Goal: Task Accomplishment & Management: Use online tool/utility

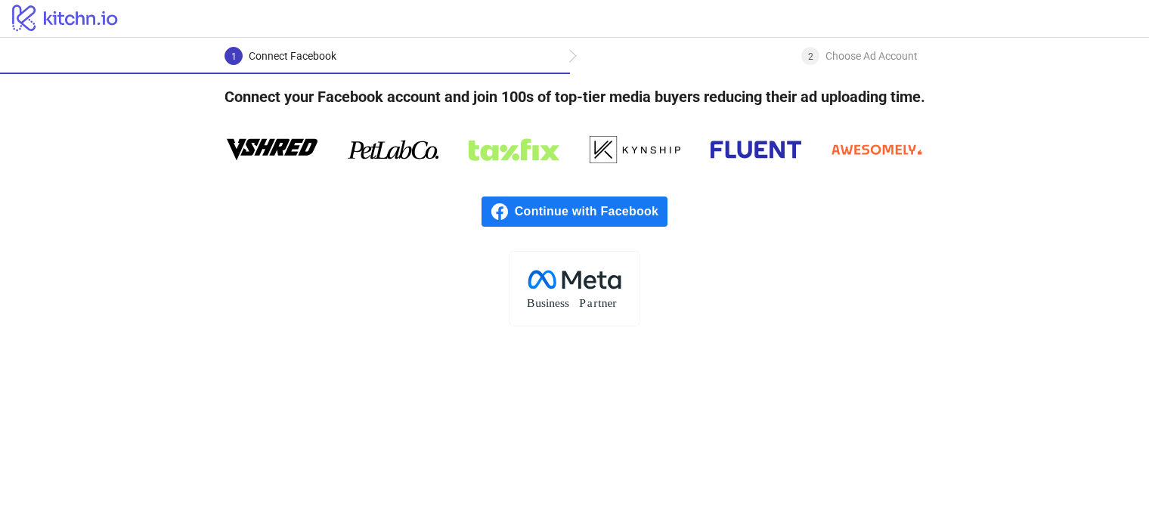
click at [575, 293] on rect at bounding box center [574, 288] width 131 height 75
click at [843, 51] on div "Choose Ad Account" at bounding box center [871, 56] width 92 height 18
click at [268, 48] on div "Connect Facebook" at bounding box center [293, 56] width 88 height 18
click at [516, 209] on span "Continue with Facebook" at bounding box center [591, 212] width 153 height 30
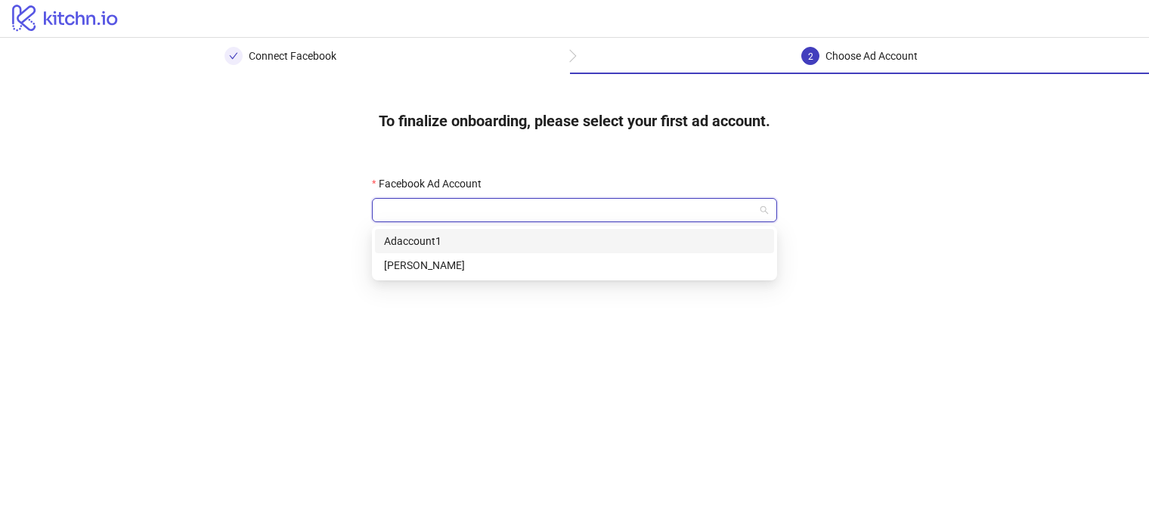
click at [596, 215] on input "Facebook Ad Account" at bounding box center [567, 210] width 373 height 23
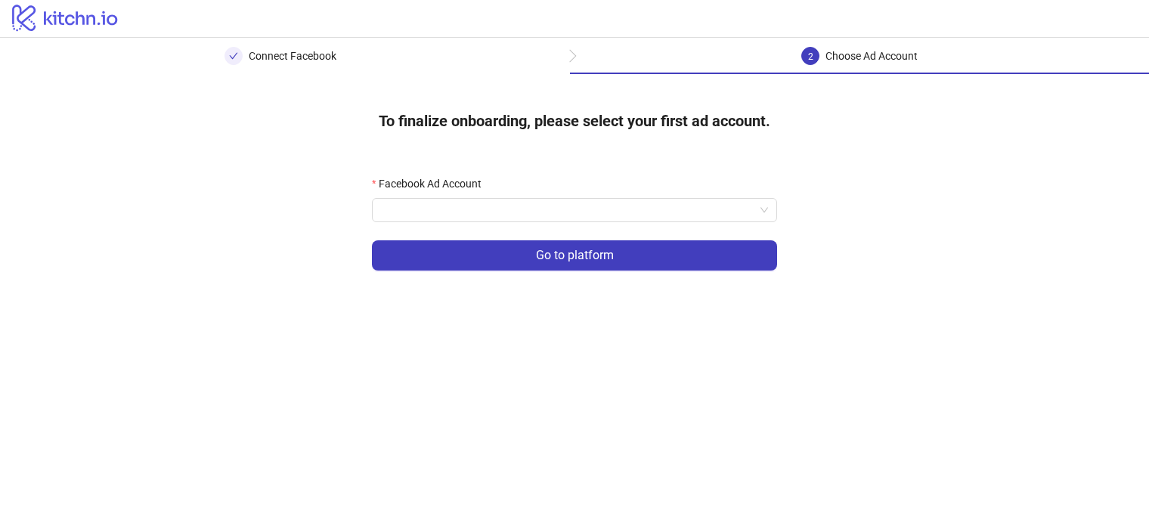
drag, startPoint x: 203, startPoint y: 259, endPoint x: 307, endPoint y: 237, distance: 106.0
click at [203, 259] on div "To finalize onboarding, please select your first ad account. Facebook Ad Accoun…" at bounding box center [574, 193] width 1149 height 239
click at [386, 209] on input "Facebook Ad Account" at bounding box center [567, 210] width 373 height 23
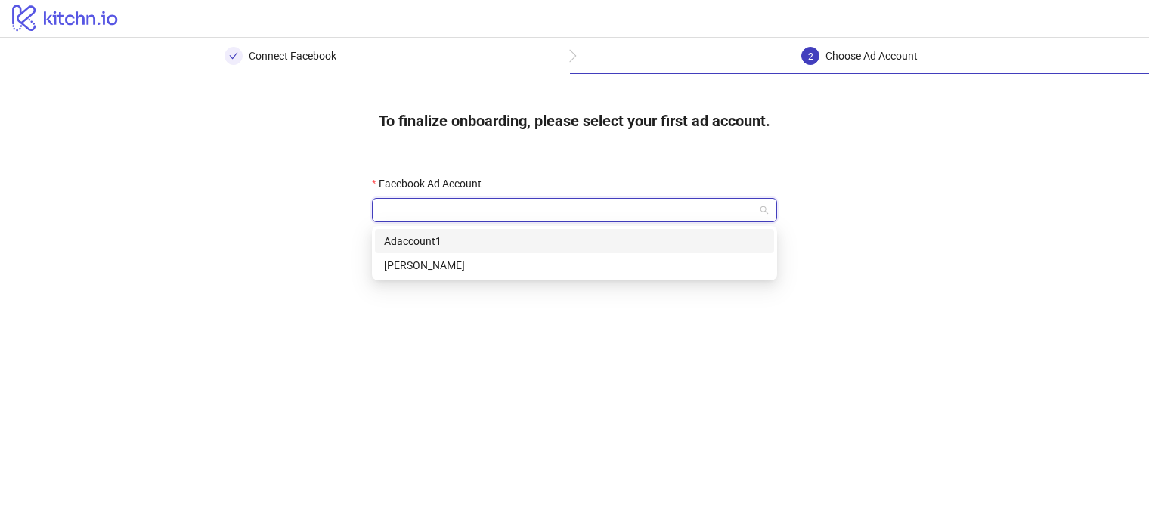
click at [414, 246] on div "Adaccount1" at bounding box center [574, 241] width 381 height 17
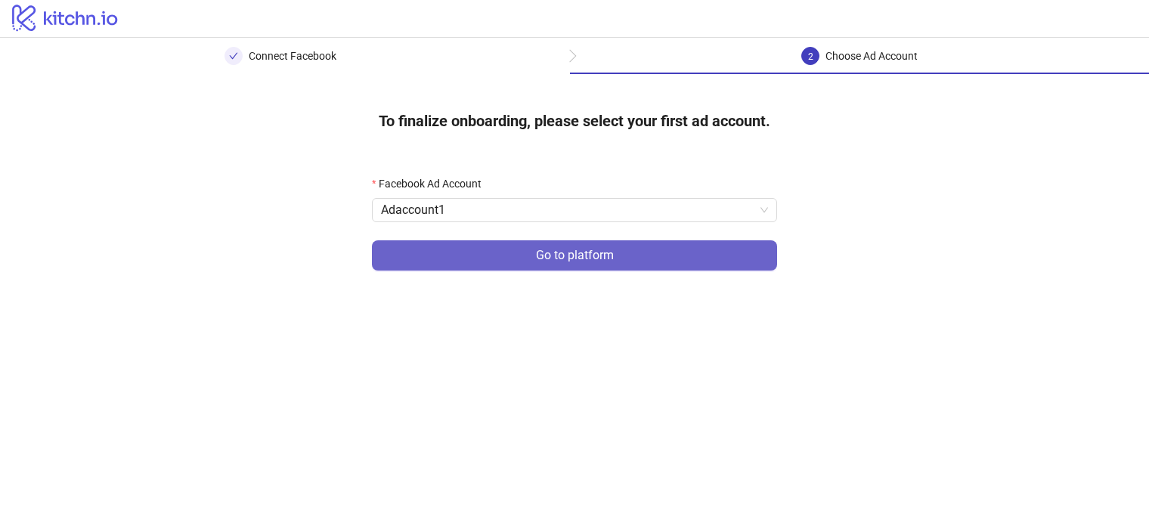
click at [528, 254] on button "Go to platform" at bounding box center [574, 255] width 405 height 30
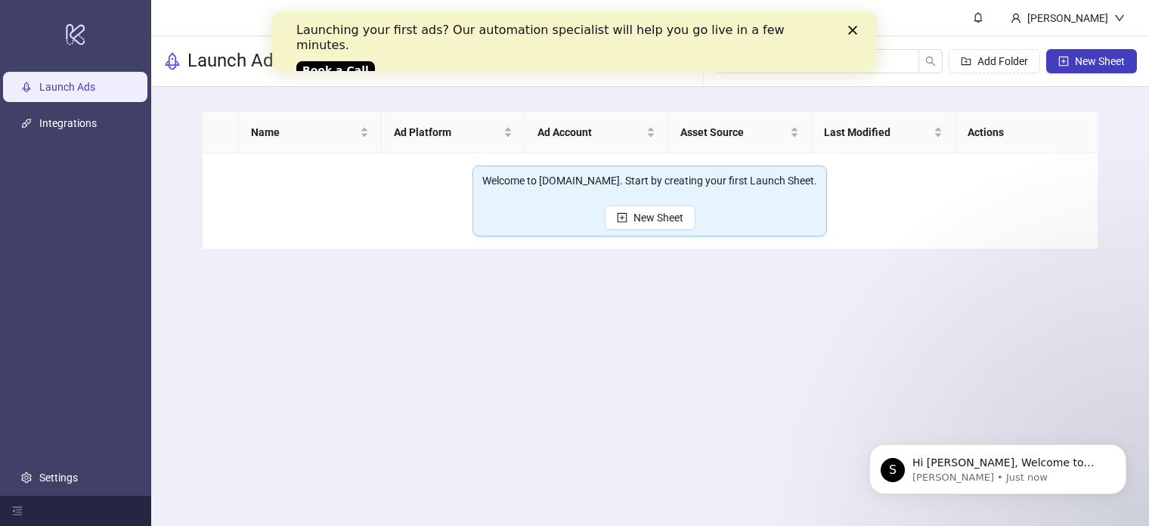
click at [227, 417] on main "Mahmat Ali Launch Ads Add Folder New Sheet Name Ad Platform Ad Account Asset So…" at bounding box center [650, 263] width 998 height 526
click at [349, 61] on link "Book a Call" at bounding box center [335, 70] width 79 height 18
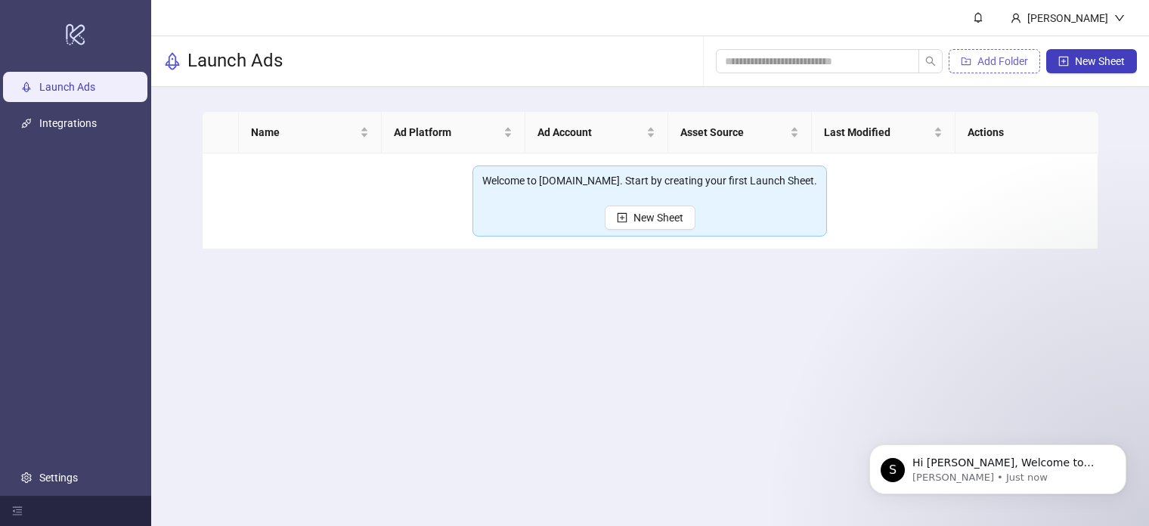
click at [1005, 53] on button "Add Folder" at bounding box center [994, 61] width 91 height 24
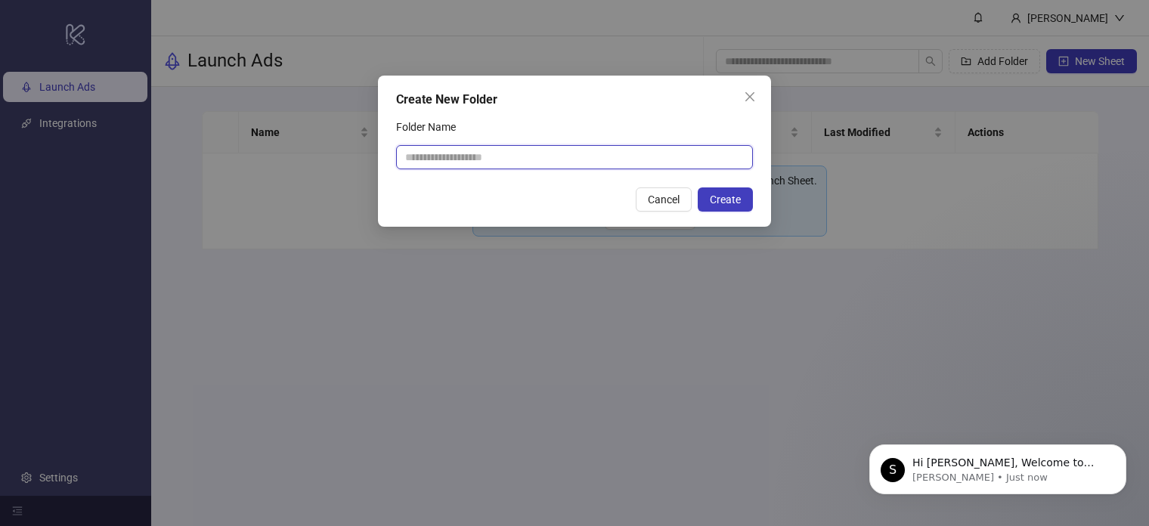
click at [563, 156] on input "Folder Name" at bounding box center [574, 157] width 357 height 24
click at [636, 105] on div "Create New Folder" at bounding box center [574, 100] width 357 height 18
click at [747, 89] on button "Close" at bounding box center [750, 97] width 24 height 24
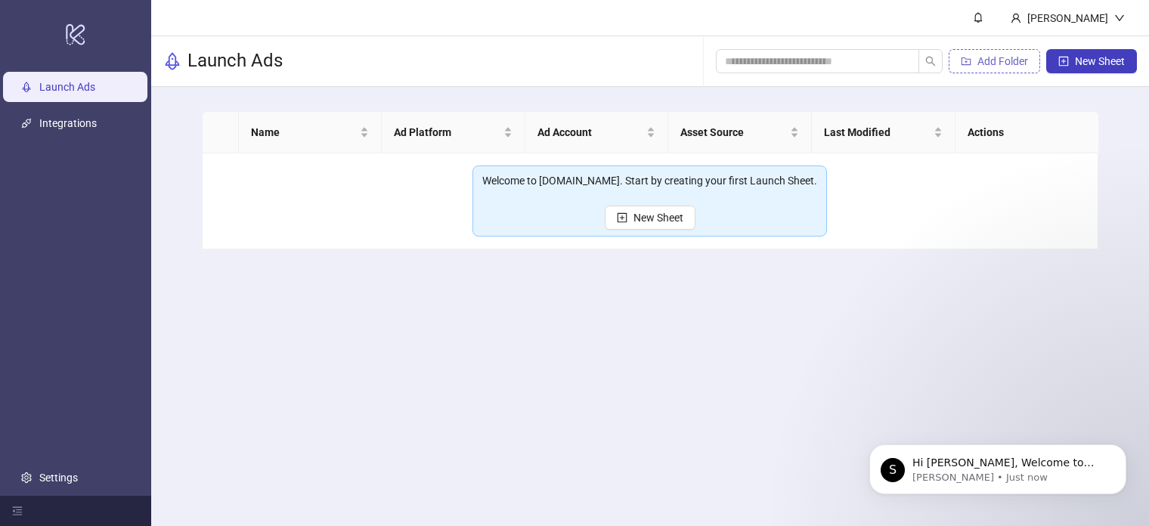
click at [993, 63] on span "Add Folder" at bounding box center [1002, 61] width 51 height 12
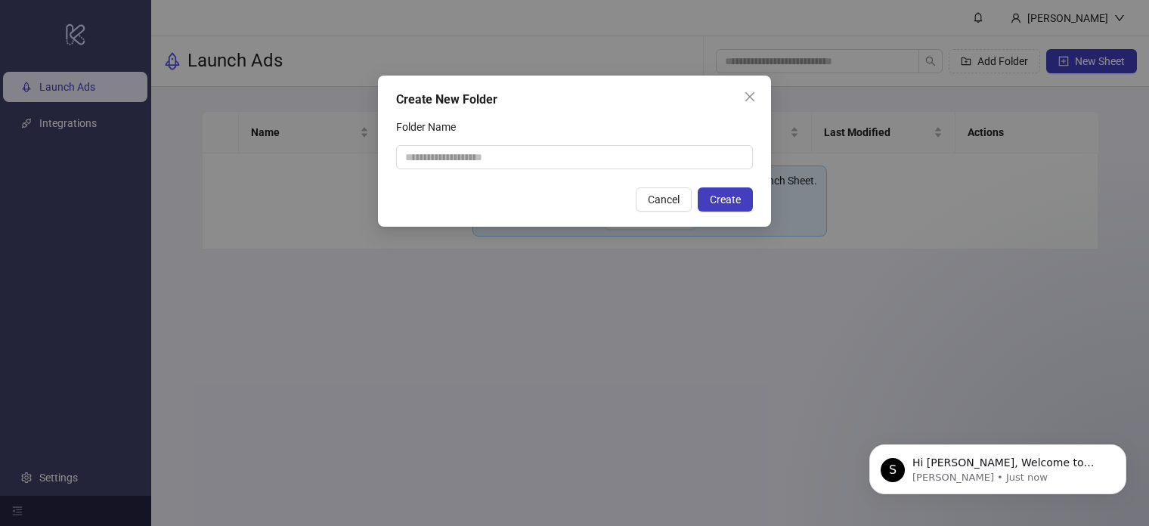
click at [577, 176] on div "Create New Folder Folder Name Cancel Create" at bounding box center [574, 151] width 393 height 151
click at [570, 157] on input "Folder Name" at bounding box center [574, 157] width 357 height 24
type input "**********"
click at [745, 195] on button "Create" at bounding box center [725, 199] width 55 height 24
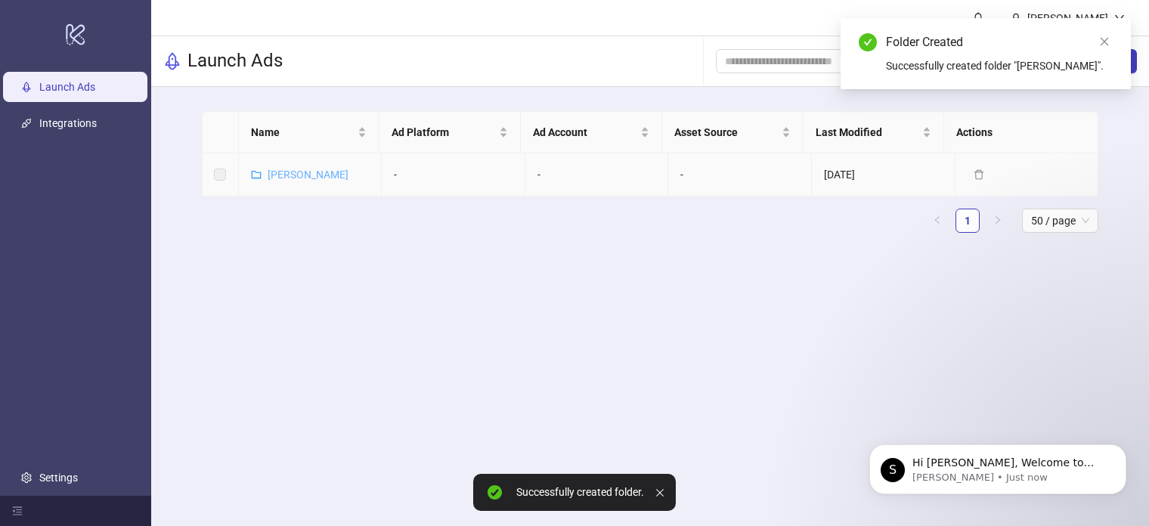
click at [280, 170] on link "[PERSON_NAME]" at bounding box center [308, 175] width 81 height 12
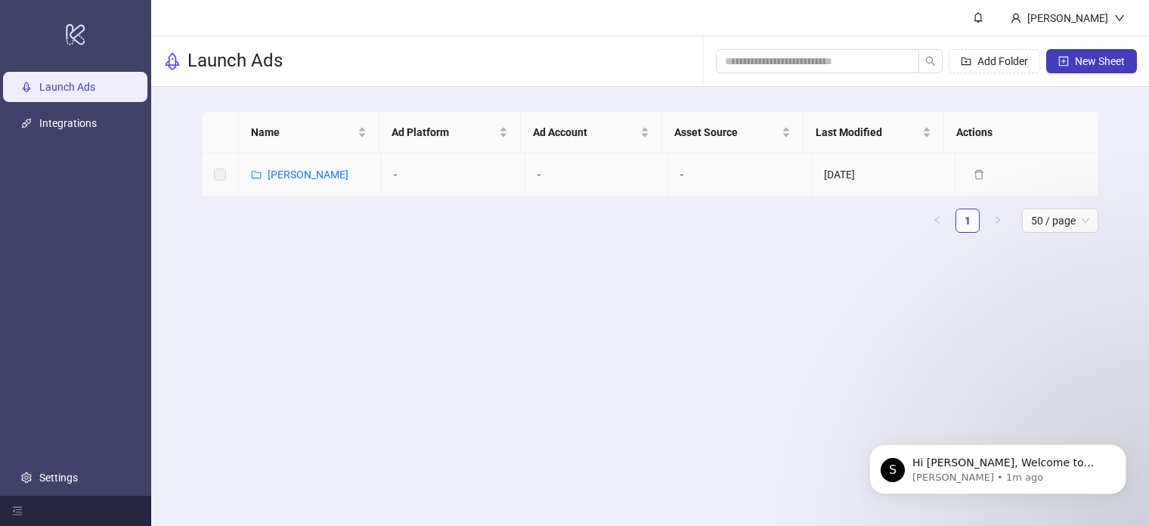
click at [454, 172] on td "-" at bounding box center [454, 174] width 144 height 43
click at [550, 168] on td "-" at bounding box center [597, 174] width 144 height 43
click at [694, 166] on td "-" at bounding box center [740, 174] width 144 height 43
click at [399, 175] on td "-" at bounding box center [454, 174] width 144 height 43
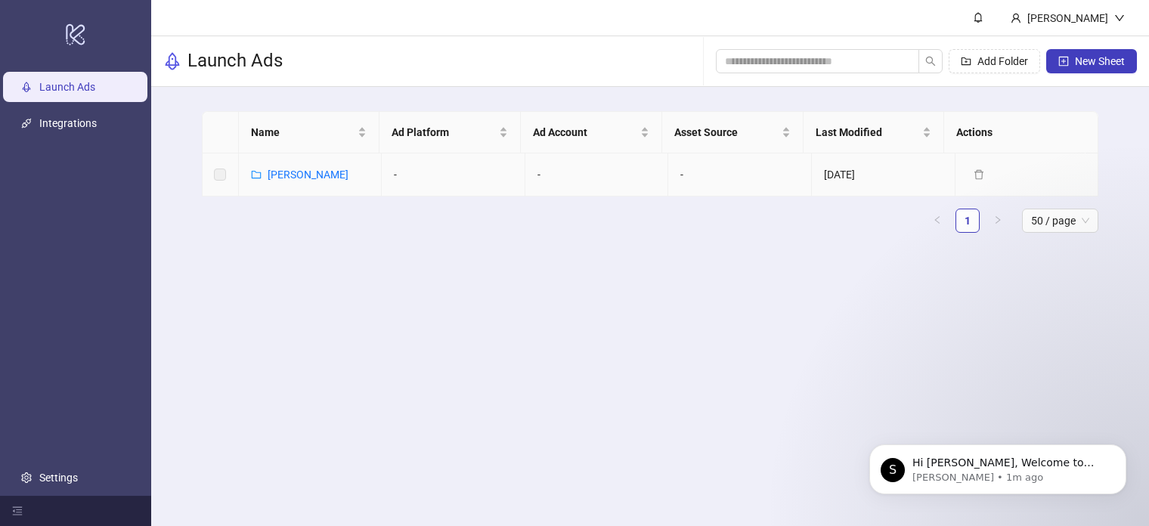
click at [399, 175] on td "-" at bounding box center [454, 174] width 144 height 43
click at [299, 174] on link "[PERSON_NAME]" at bounding box center [308, 175] width 81 height 12
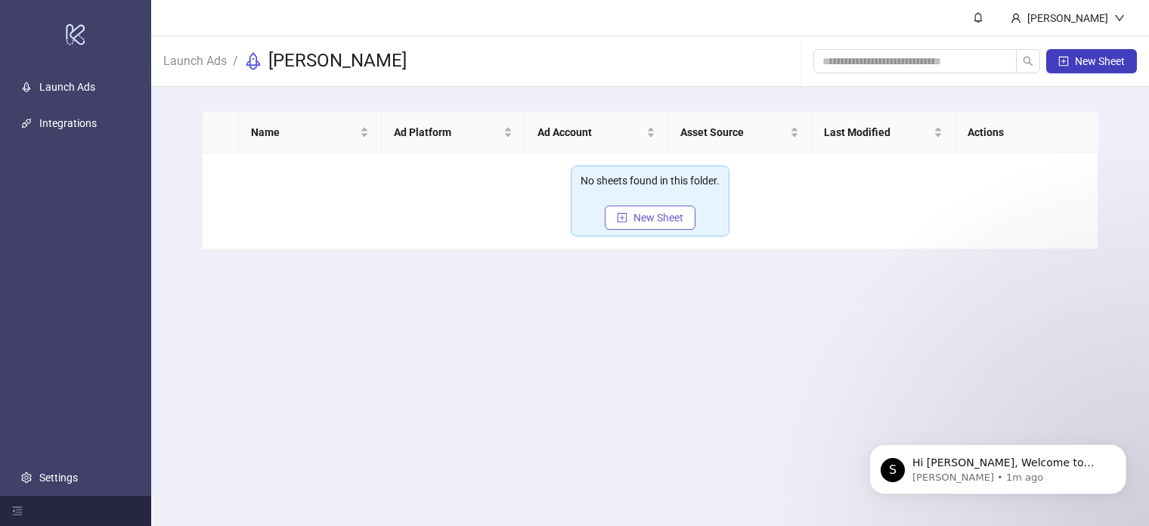
click at [630, 217] on button "New Sheet" at bounding box center [650, 218] width 91 height 24
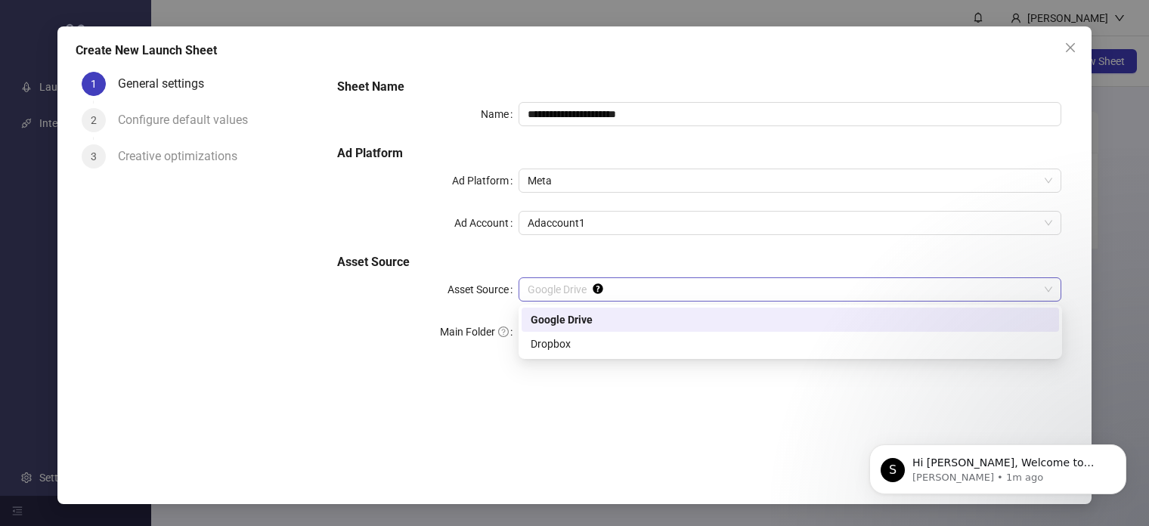
click at [596, 299] on span "Google Drive" at bounding box center [790, 289] width 525 height 23
click at [575, 252] on div "**********" at bounding box center [699, 220] width 736 height 296
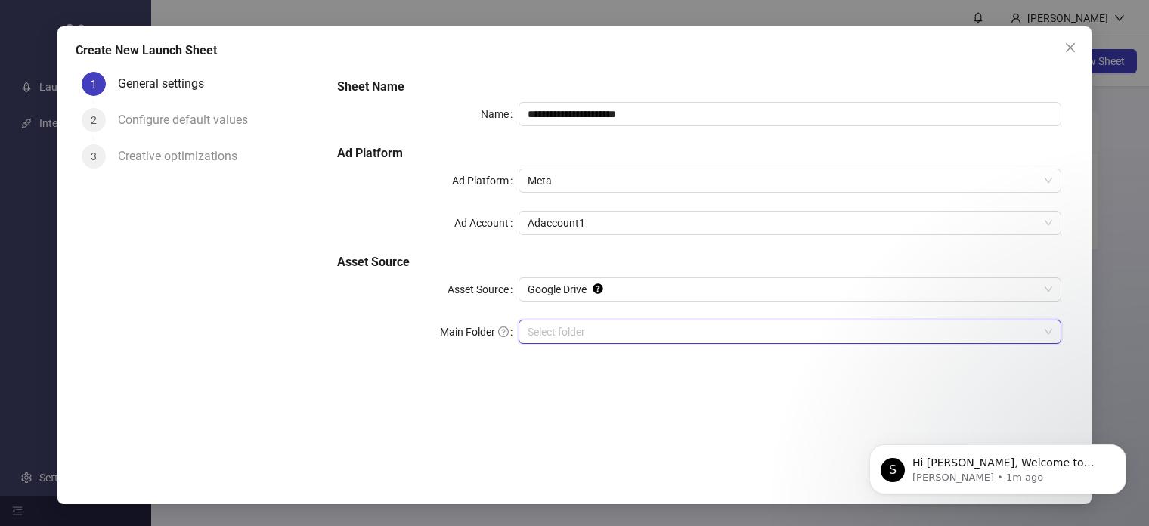
click at [545, 342] on input "Main Folder" at bounding box center [784, 332] width 512 height 23
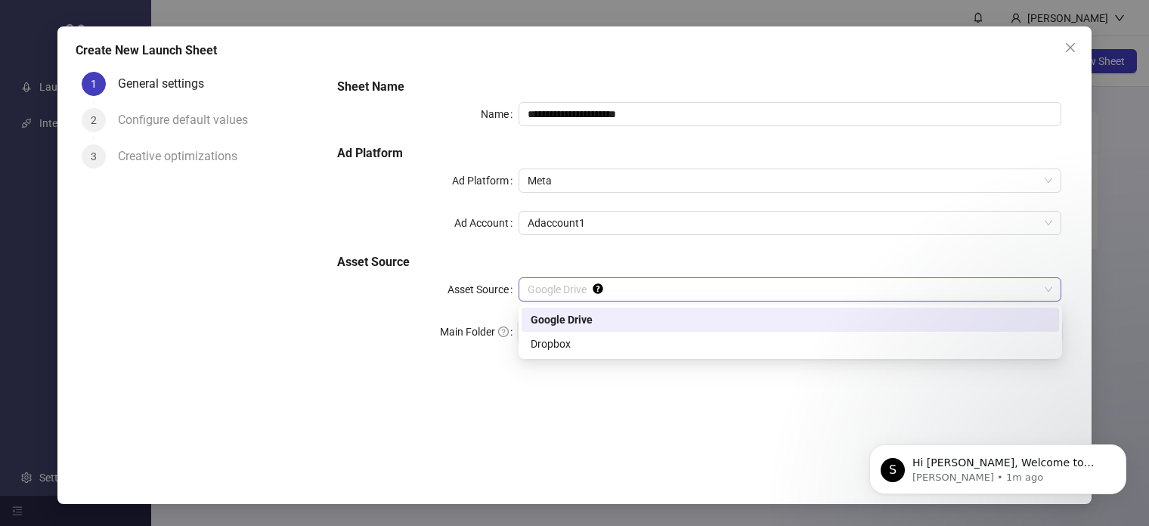
click at [637, 293] on span "Google Drive" at bounding box center [790, 289] width 525 height 23
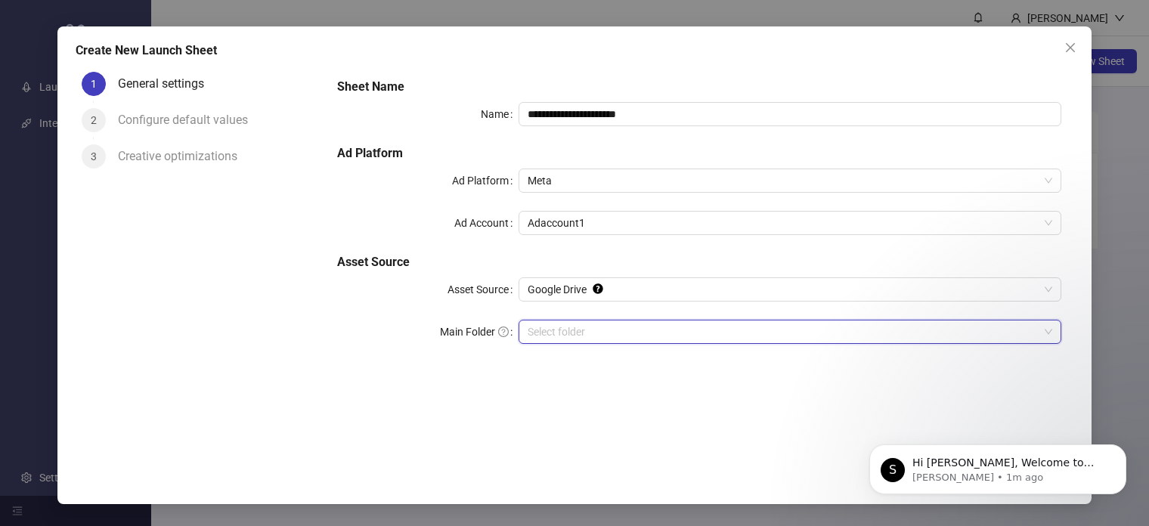
click at [642, 336] on input "Main Folder" at bounding box center [784, 332] width 512 height 23
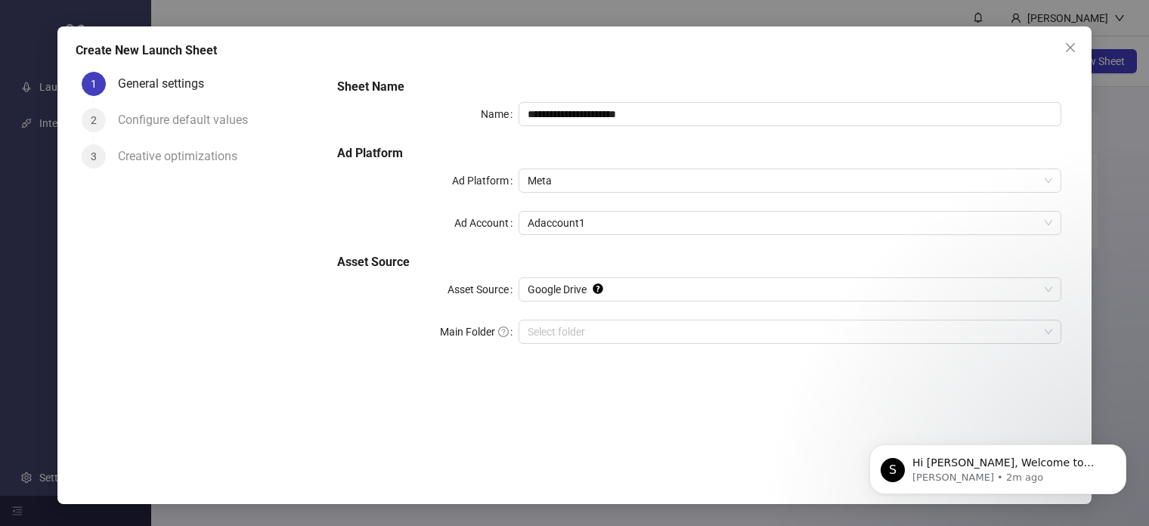
click at [810, 379] on div "**********" at bounding box center [699, 261] width 748 height 390
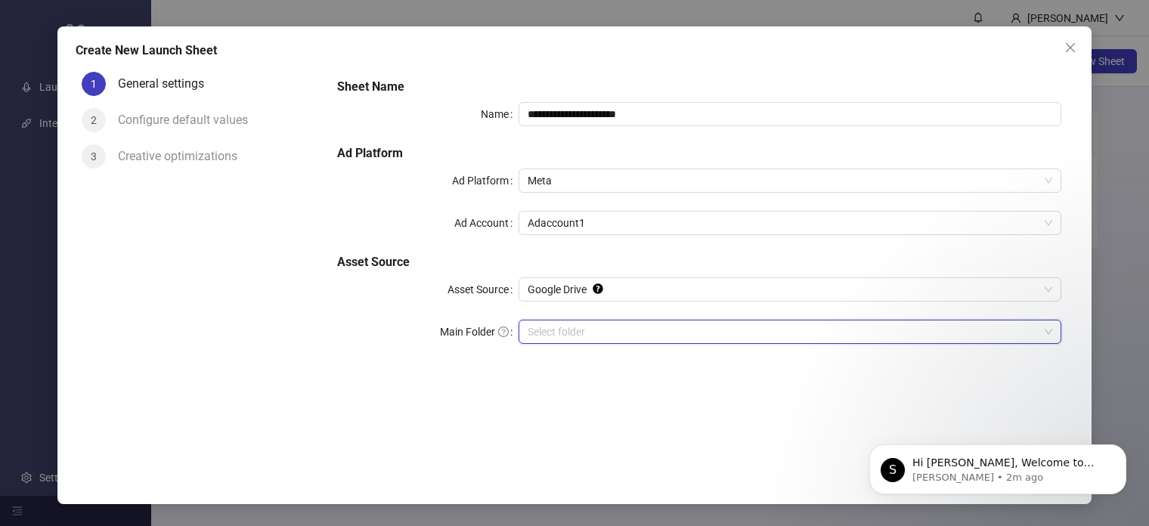
click at [557, 330] on input "Main Folder" at bounding box center [784, 332] width 512 height 23
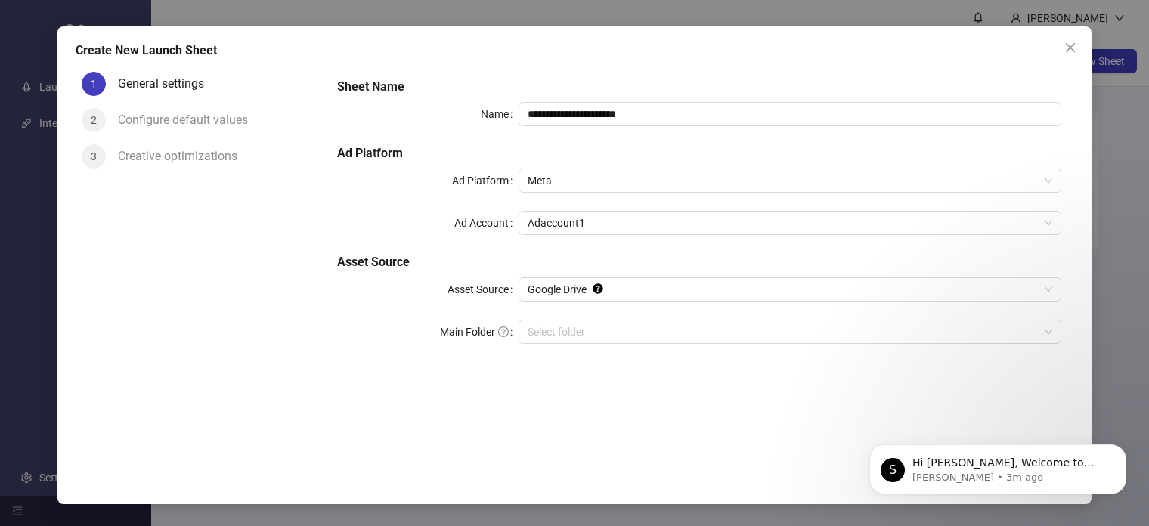
click at [209, 334] on div "1 General settings 2 Configure default values 3 Creative optimizations" at bounding box center [200, 261] width 249 height 390
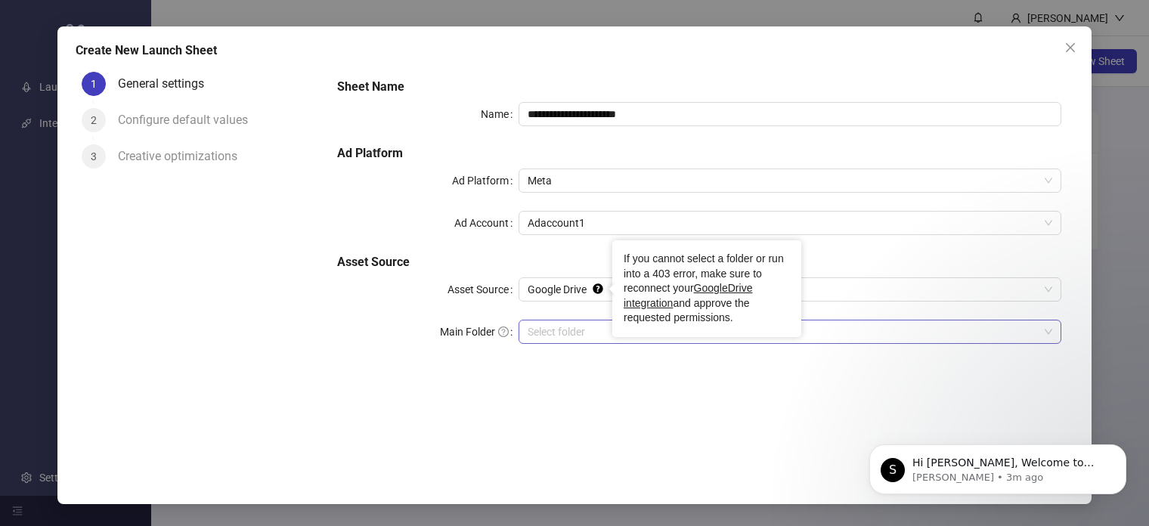
click at [576, 327] on input "Main Folder" at bounding box center [784, 332] width 512 height 23
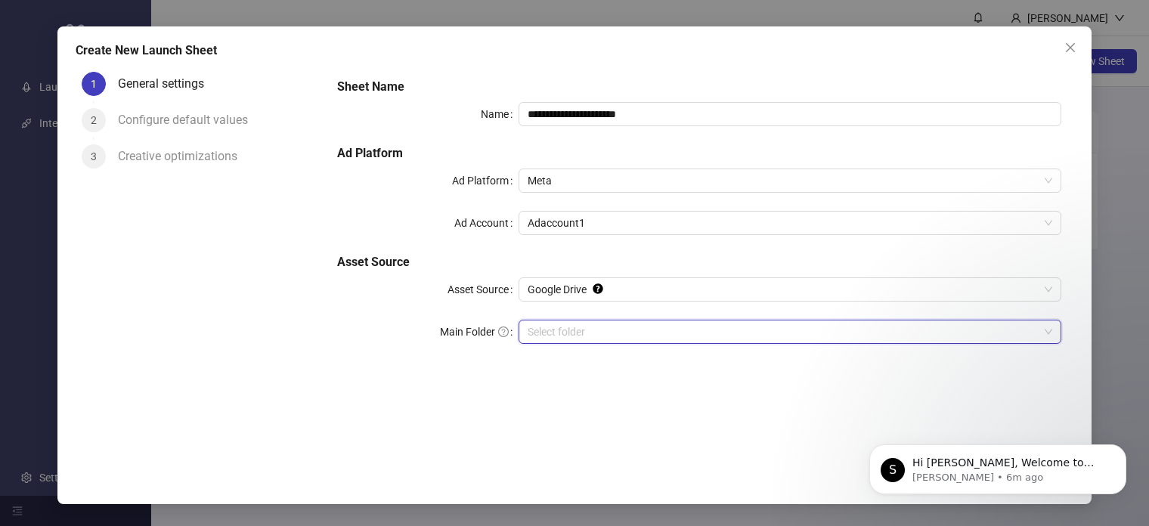
click at [604, 335] on input "Main Folder" at bounding box center [784, 332] width 512 height 23
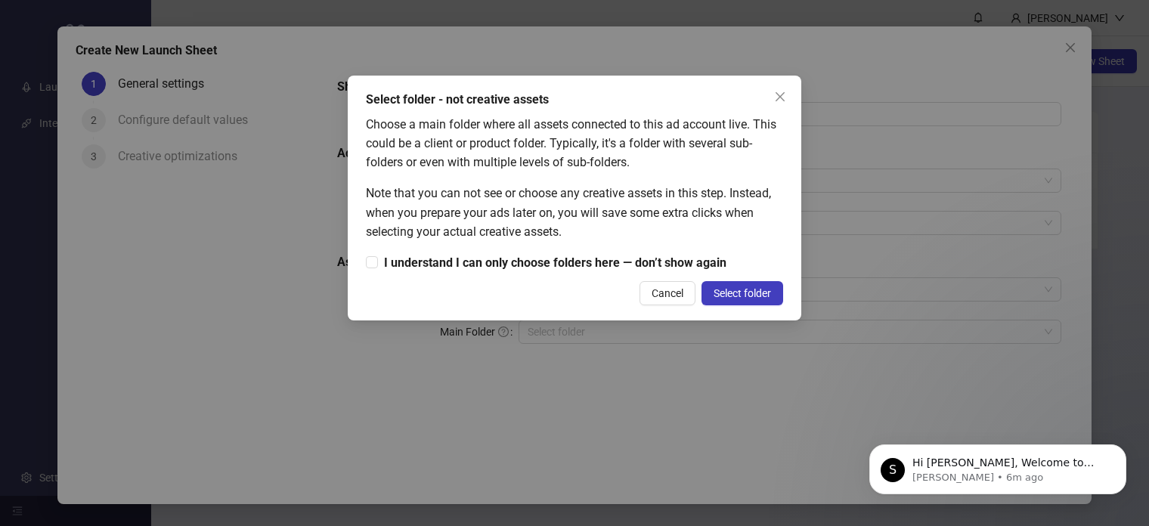
drag, startPoint x: 1688, startPoint y: 923, endPoint x: 849, endPoint y: 517, distance: 932.1
drag, startPoint x: 2, startPoint y: 104, endPoint x: 772, endPoint y: 174, distance: 772.7
click at [769, 175] on div "Choose a main folder where all assets connected to this ad account live. This c…" at bounding box center [574, 193] width 417 height 157
click at [407, 208] on div "Note that you can not see or choose any creative assets in this step. Instead, …" at bounding box center [574, 212] width 417 height 57
click at [524, 263] on span "I understand I can only choose folders here — don’t show again" at bounding box center [555, 262] width 355 height 19
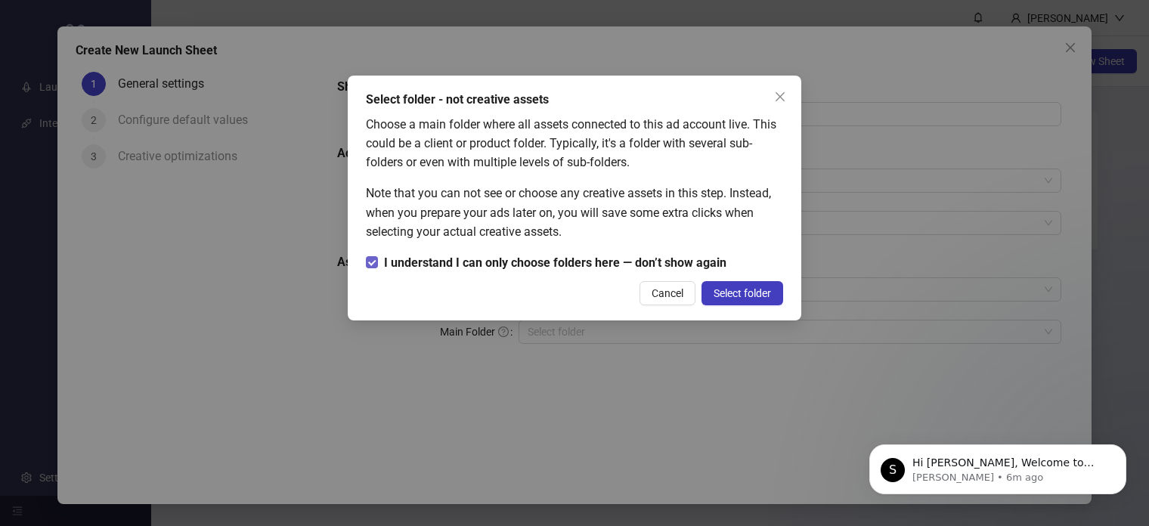
click at [560, 267] on span "I understand I can only choose folders here — don’t show again" at bounding box center [555, 262] width 355 height 19
click at [748, 293] on span "Select folder" at bounding box center [742, 293] width 57 height 12
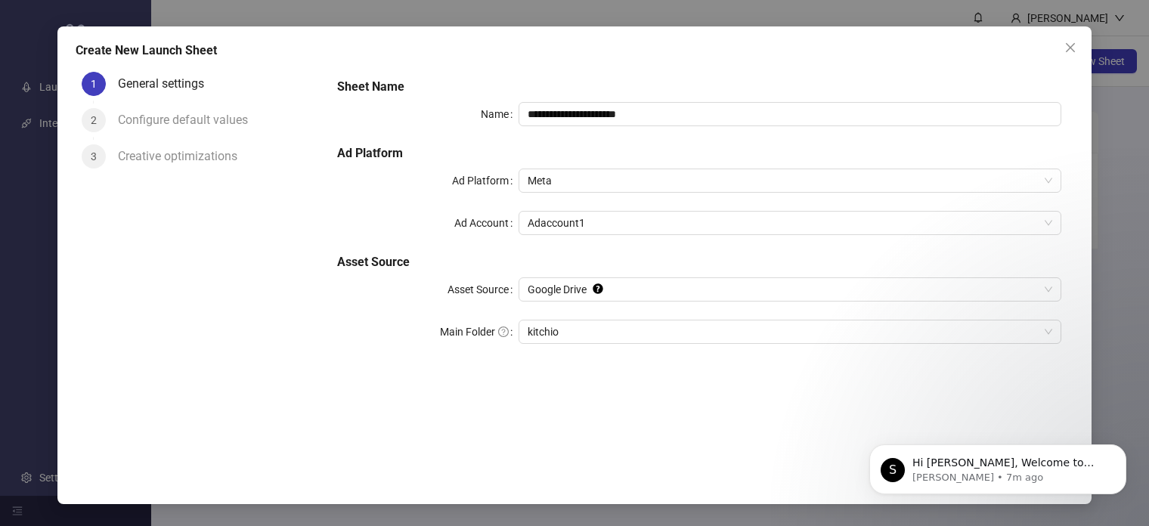
click at [578, 434] on div "**********" at bounding box center [699, 261] width 748 height 390
click at [1122, 452] on icon "Dismiss notification" at bounding box center [1122, 448] width 8 height 8
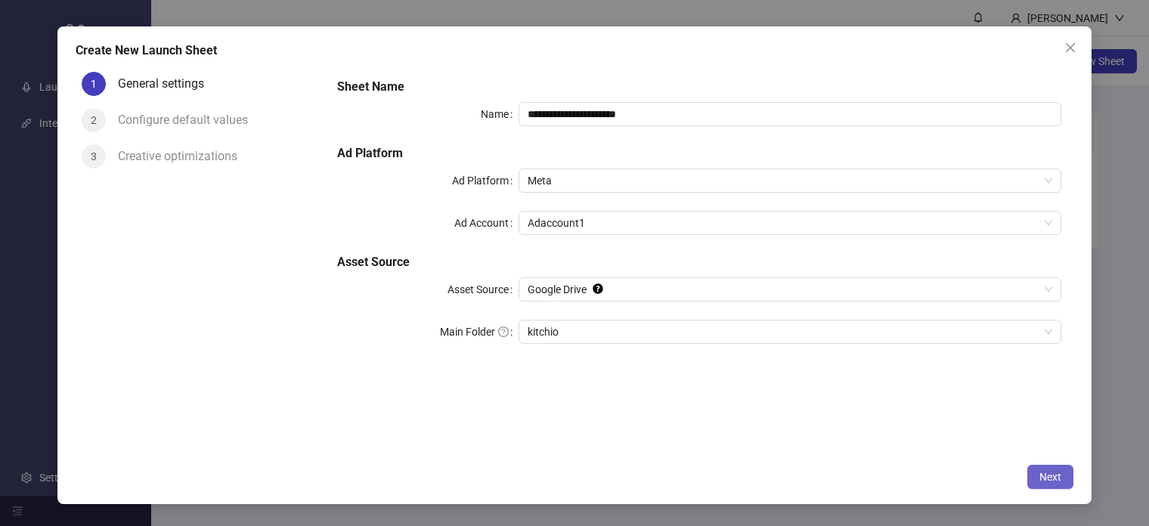
click at [1065, 480] on button "Next" at bounding box center [1050, 477] width 46 height 24
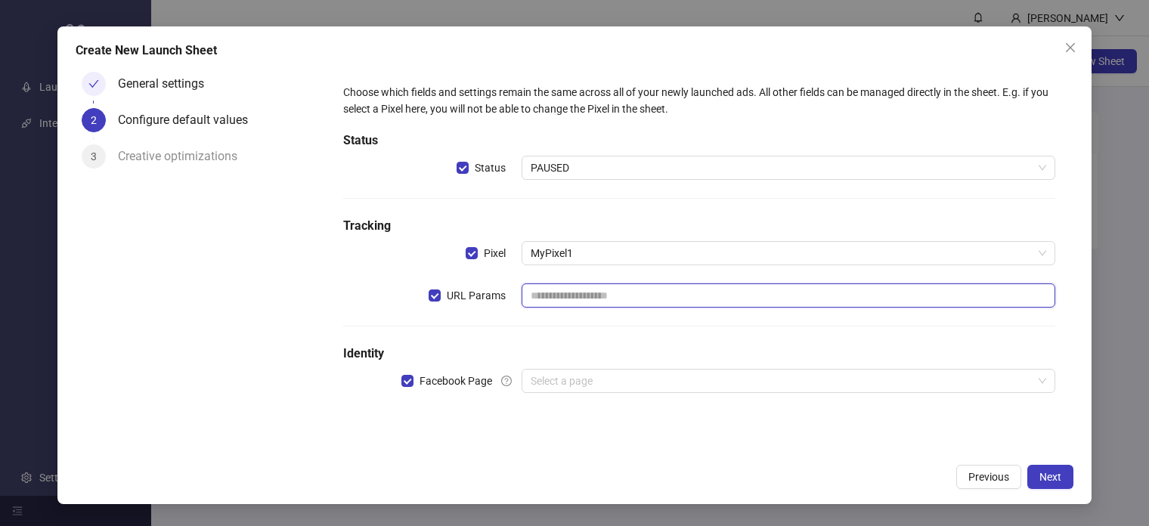
click at [597, 294] on input "text" at bounding box center [789, 295] width 534 height 24
click at [581, 376] on input "search" at bounding box center [782, 381] width 503 height 23
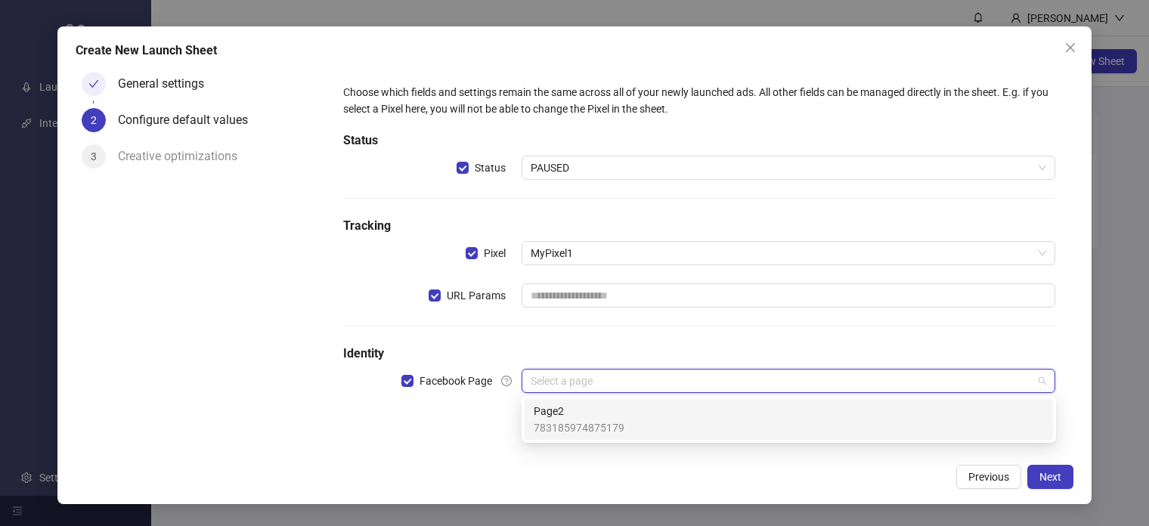
click at [628, 418] on div "Page2 783185974875179" at bounding box center [789, 419] width 510 height 33
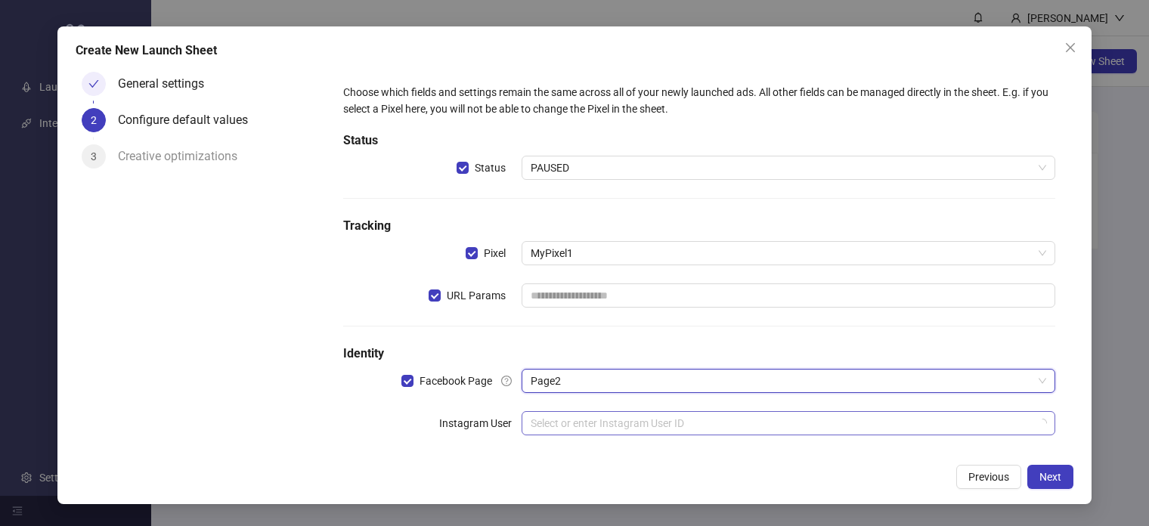
click at [681, 423] on input "search" at bounding box center [782, 423] width 503 height 23
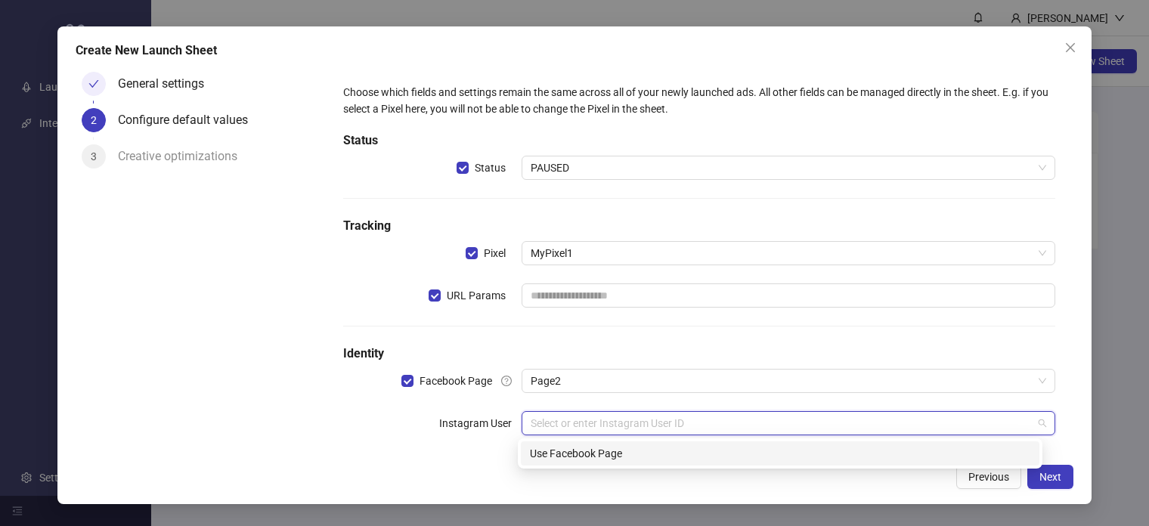
drag, startPoint x: 745, startPoint y: 466, endPoint x: 702, endPoint y: 466, distance: 43.1
click at [739, 466] on div "17841476697774251 Use Facebook Page" at bounding box center [780, 453] width 525 height 30
click at [490, 451] on div "Choose which fields and settings remain the same across all of your newly launc…" at bounding box center [699, 269] width 724 height 382
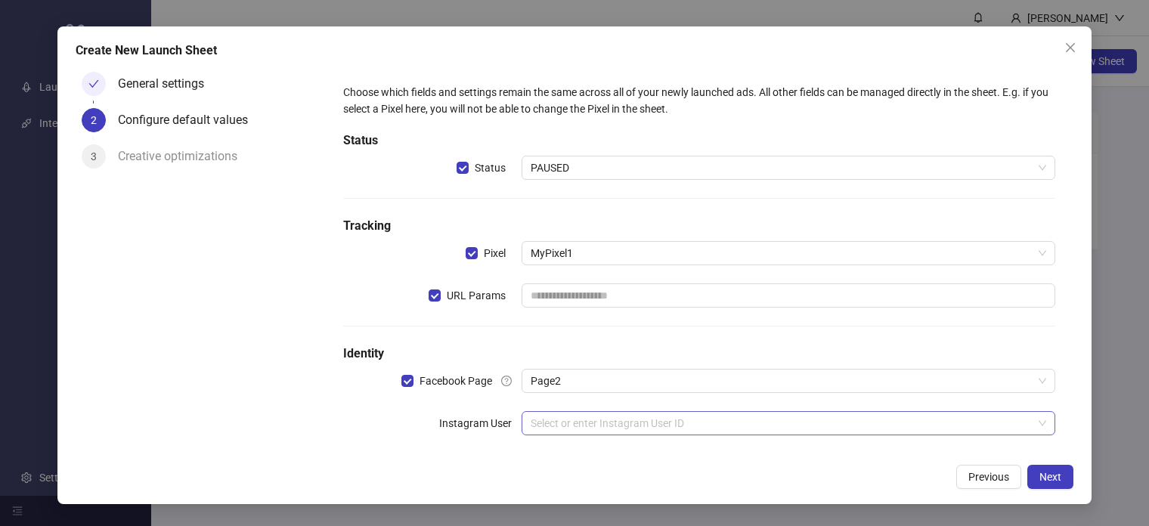
click at [564, 421] on input "search" at bounding box center [782, 423] width 503 height 23
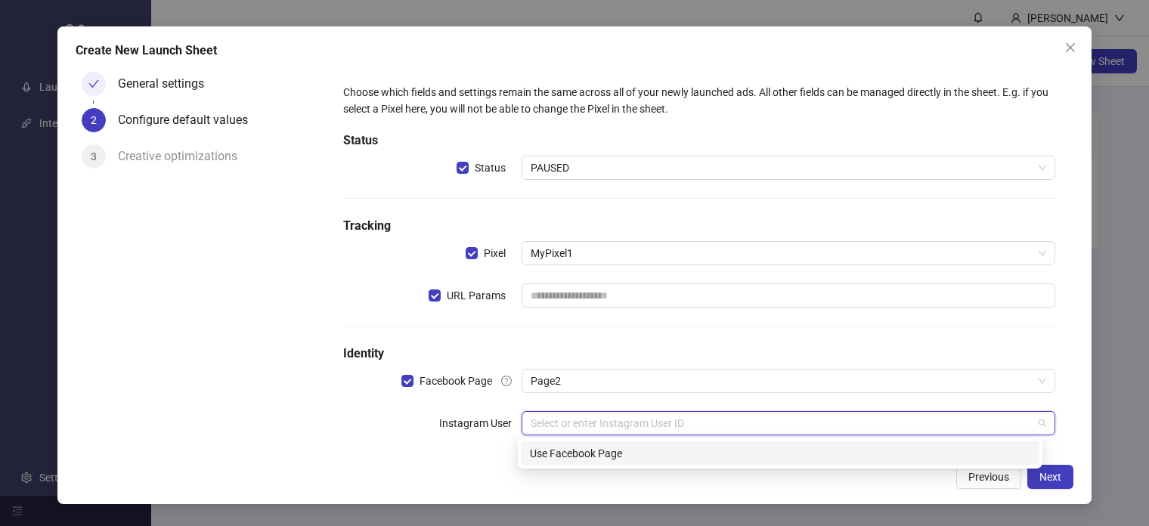
click at [566, 456] on div "Use Facebook Page" at bounding box center [780, 453] width 500 height 17
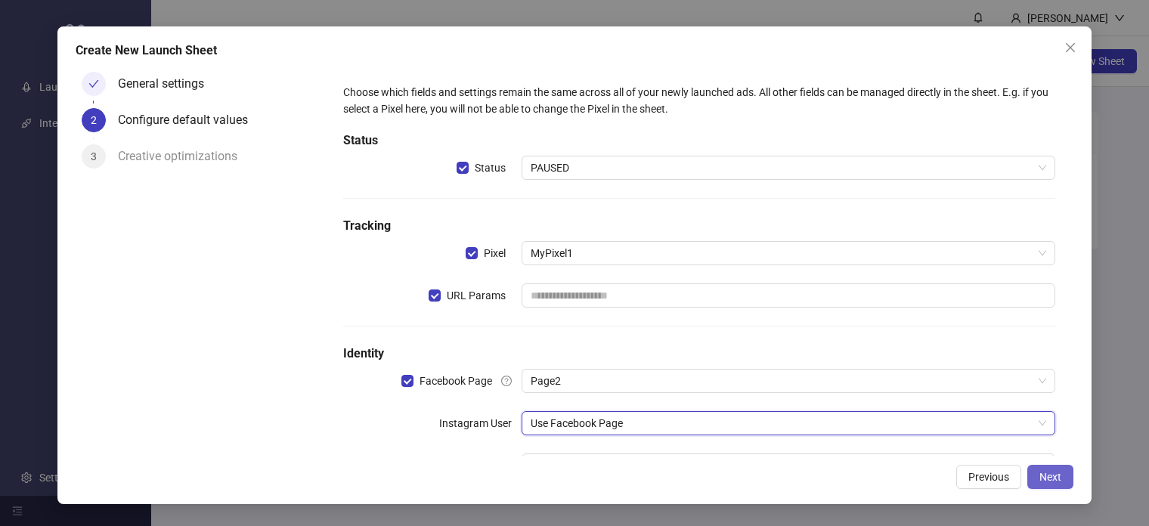
click at [1042, 484] on button "Next" at bounding box center [1050, 477] width 46 height 24
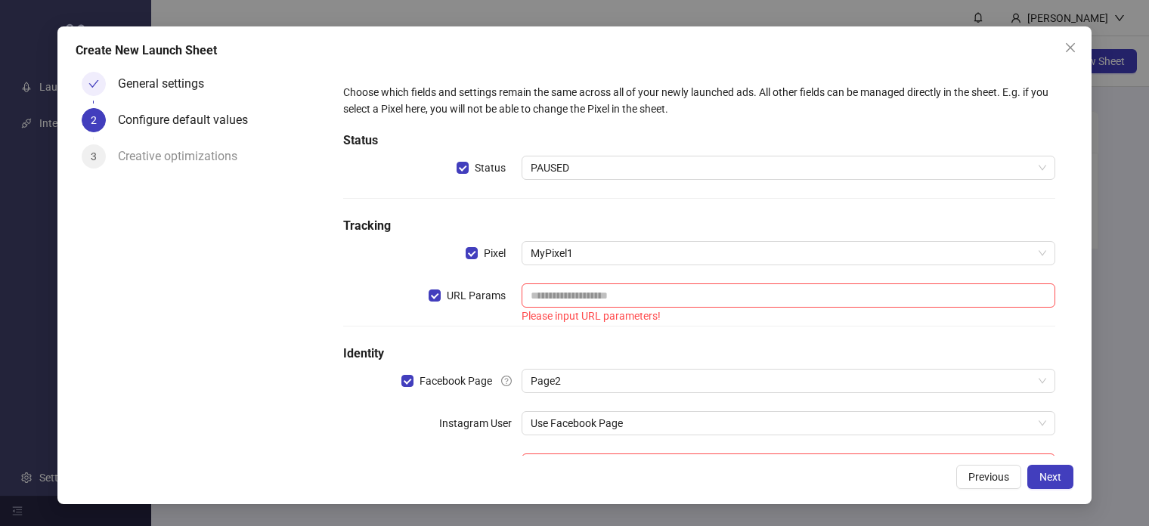
scroll to position [58, 0]
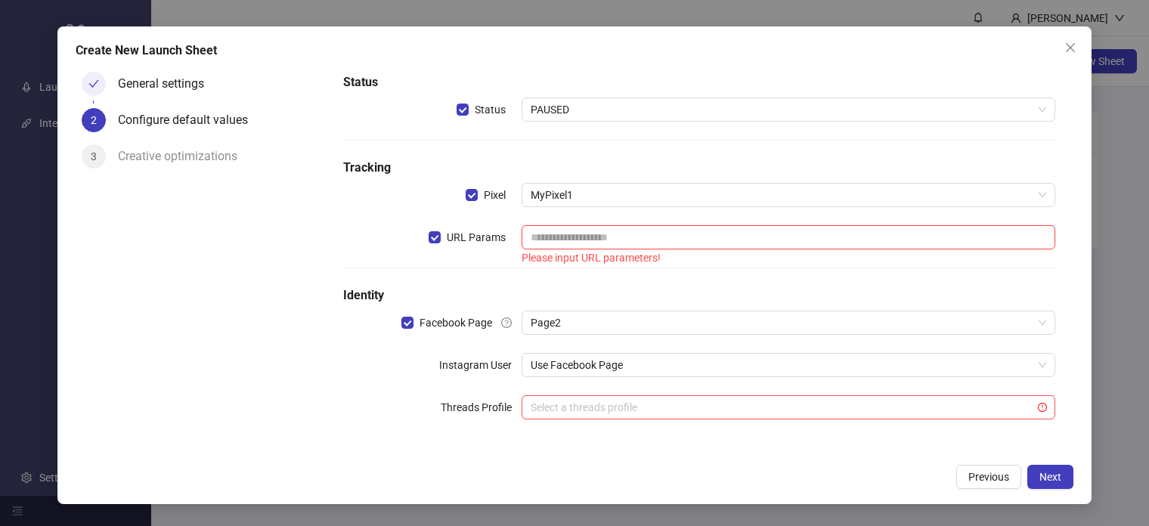
click at [587, 238] on input "text" at bounding box center [789, 237] width 534 height 24
click at [425, 235] on div "URL Params" at bounding box center [432, 246] width 178 height 42
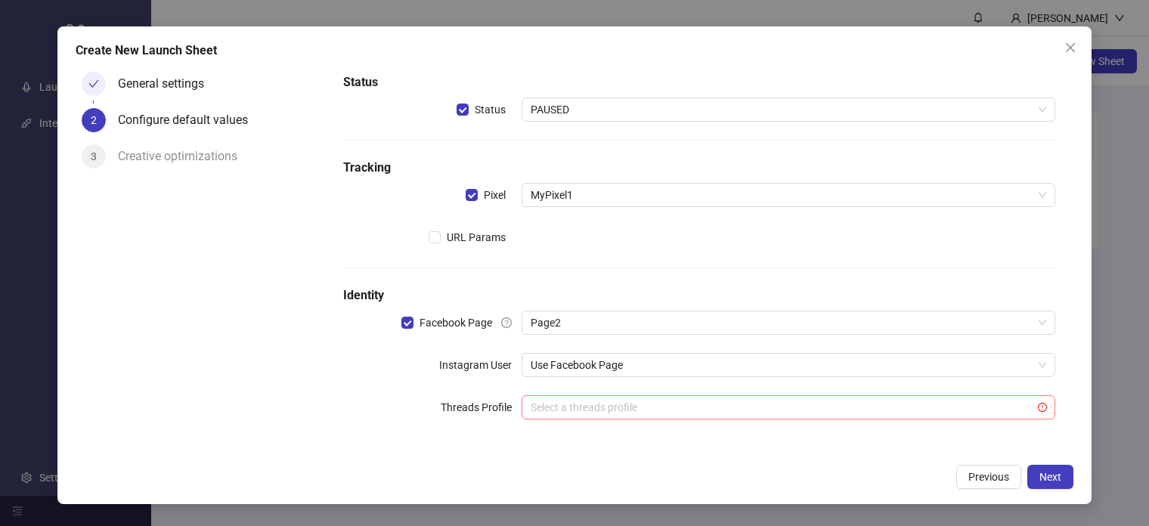
click at [596, 407] on input "search" at bounding box center [782, 407] width 503 height 23
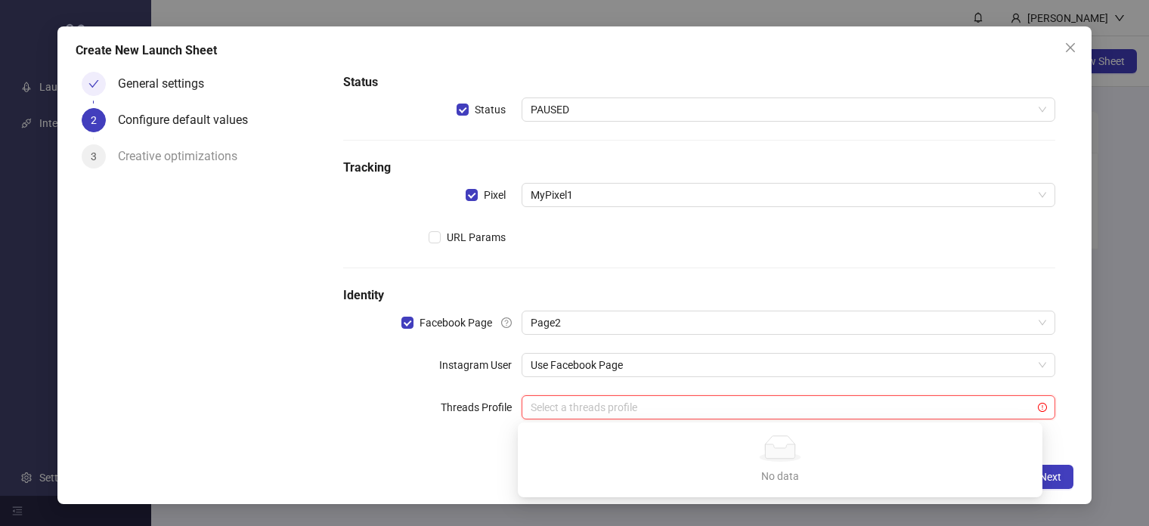
click at [469, 441] on div "Choose which fields and settings remain the same across all of your newly launc…" at bounding box center [699, 232] width 724 height 424
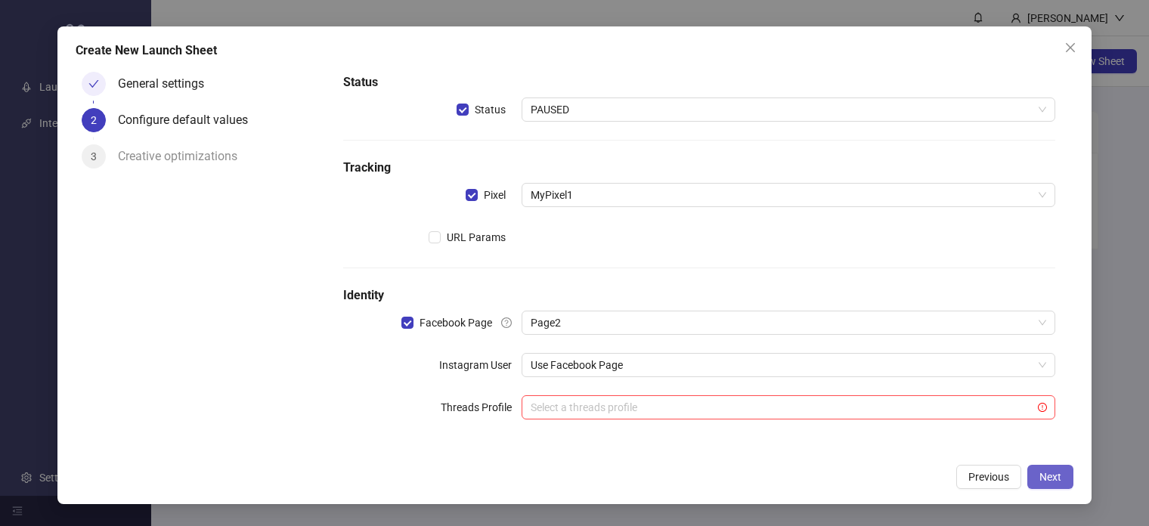
click at [1060, 474] on span "Next" at bounding box center [1050, 477] width 22 height 12
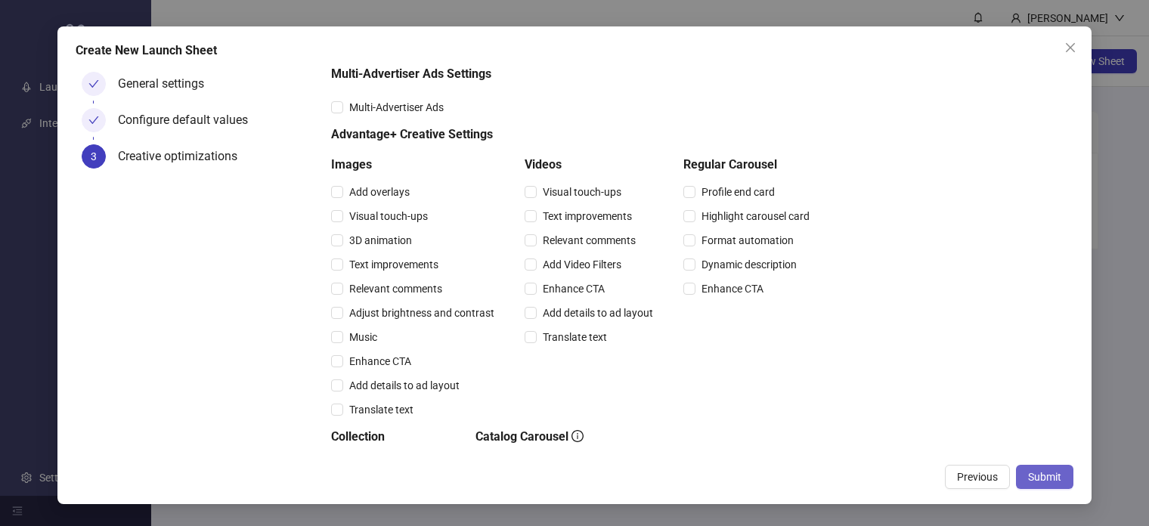
click at [1052, 475] on span "Submit" at bounding box center [1044, 477] width 33 height 12
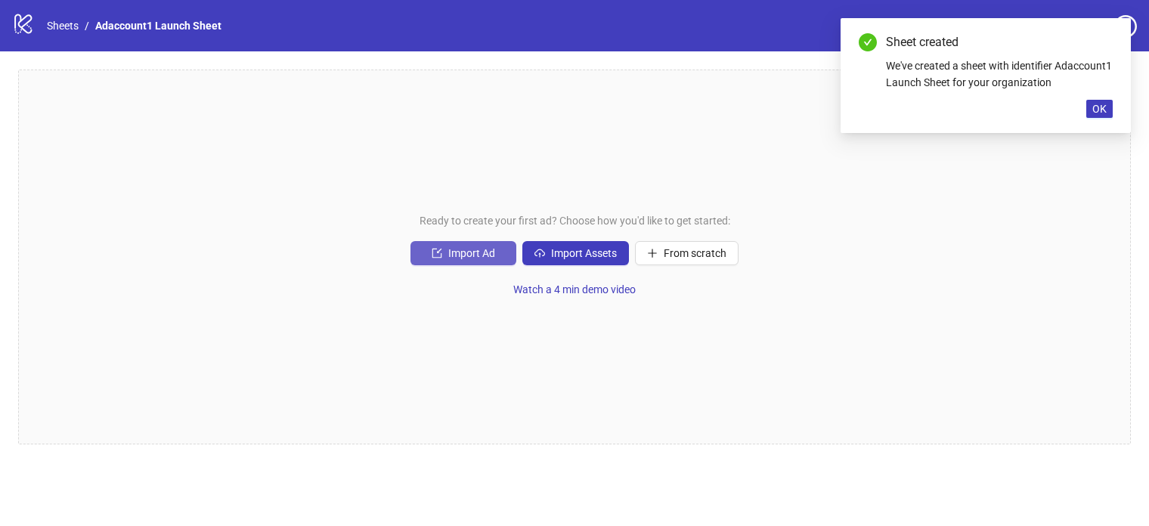
click at [486, 256] on span "Import Ad" at bounding box center [471, 253] width 47 height 12
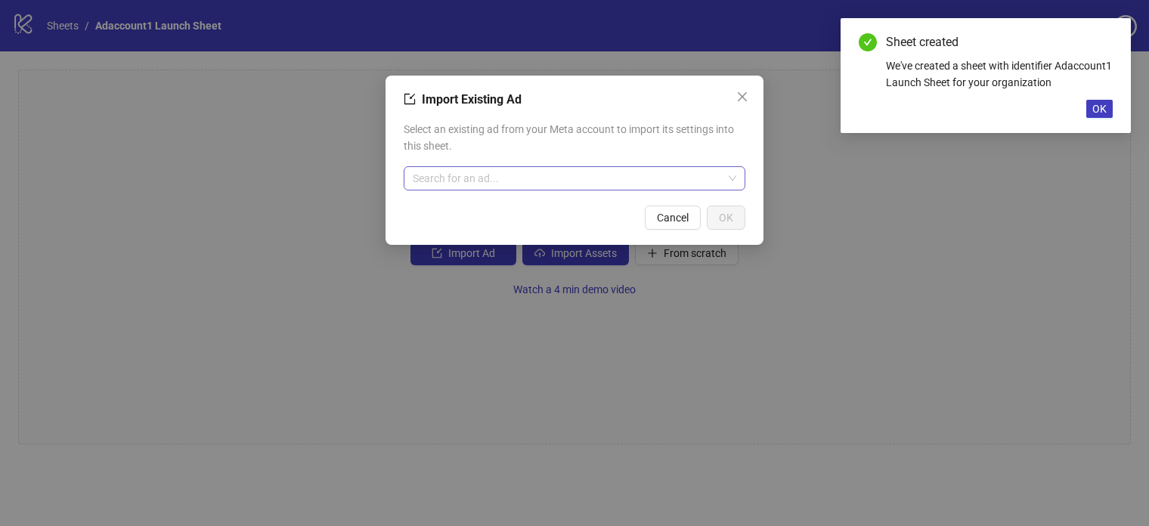
click at [502, 170] on input "search" at bounding box center [568, 178] width 310 height 23
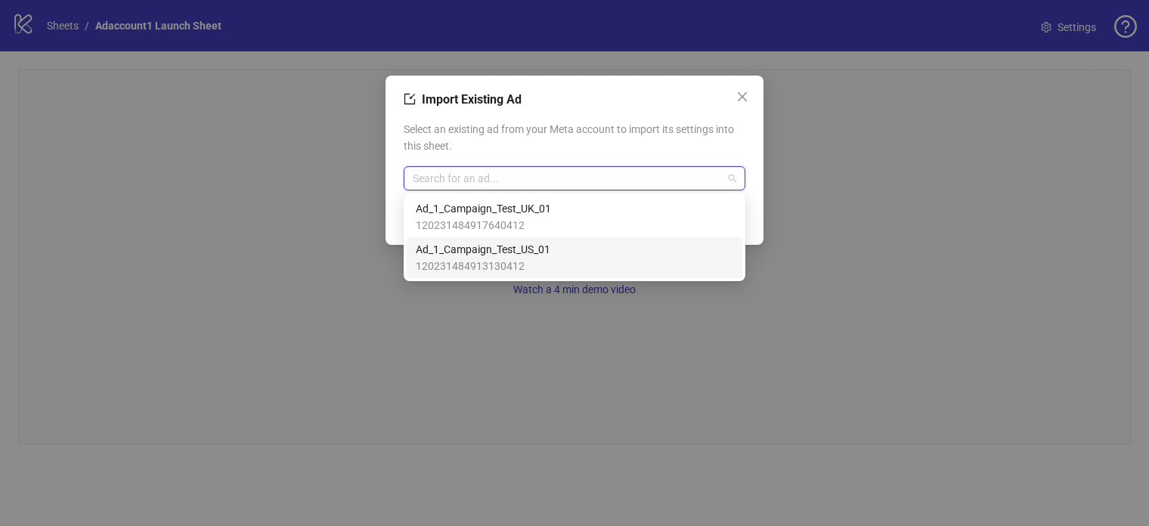
click at [640, 338] on div "Import Existing Ad Select an existing ad from your Meta account to import its s…" at bounding box center [574, 263] width 1149 height 526
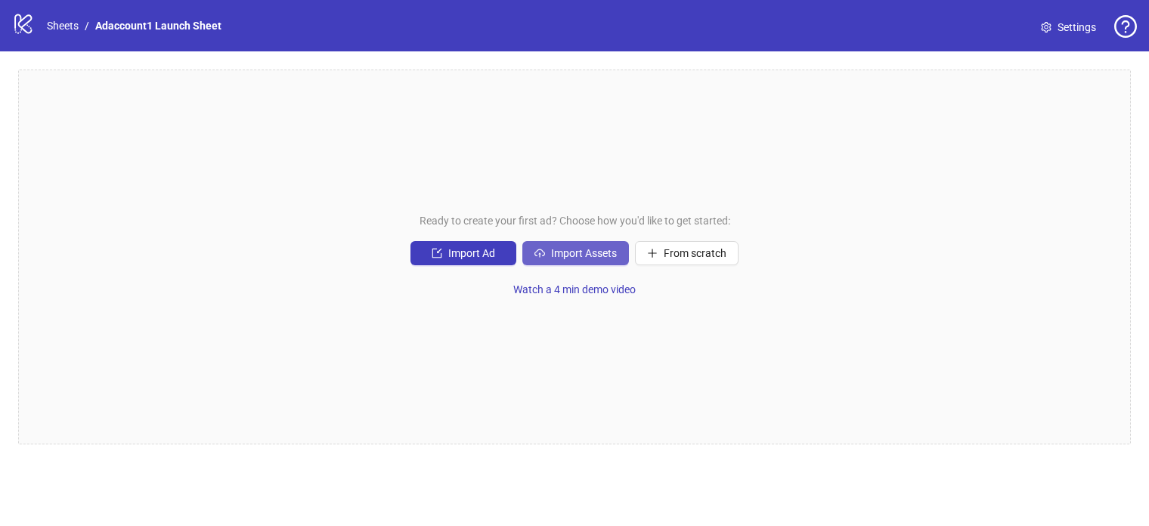
click at [599, 257] on span "Import Assets" at bounding box center [584, 253] width 66 height 12
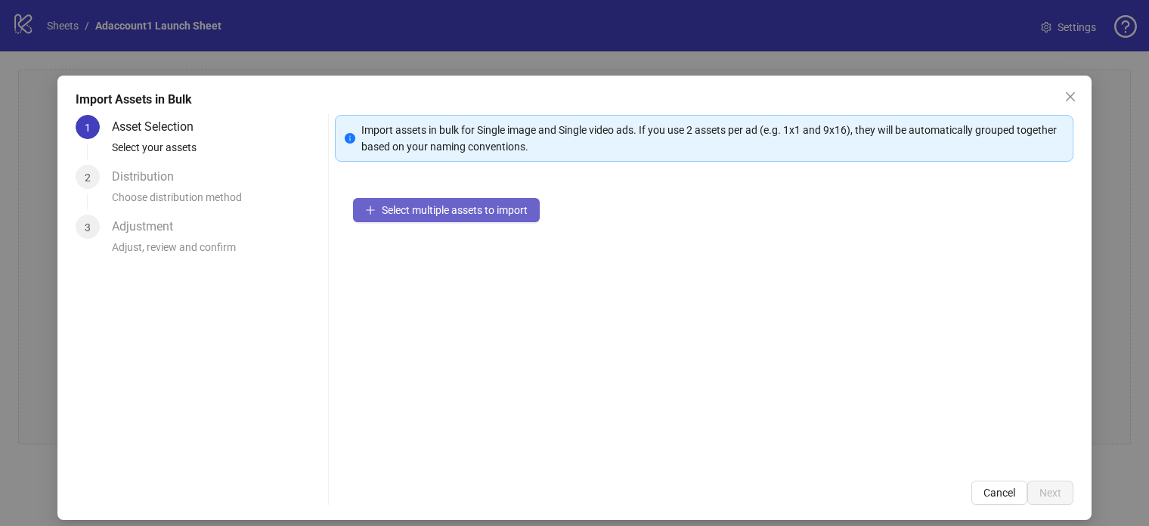
click at [484, 215] on span "Select multiple assets to import" at bounding box center [455, 210] width 146 height 12
click at [988, 494] on span "Cancel" at bounding box center [999, 493] width 32 height 12
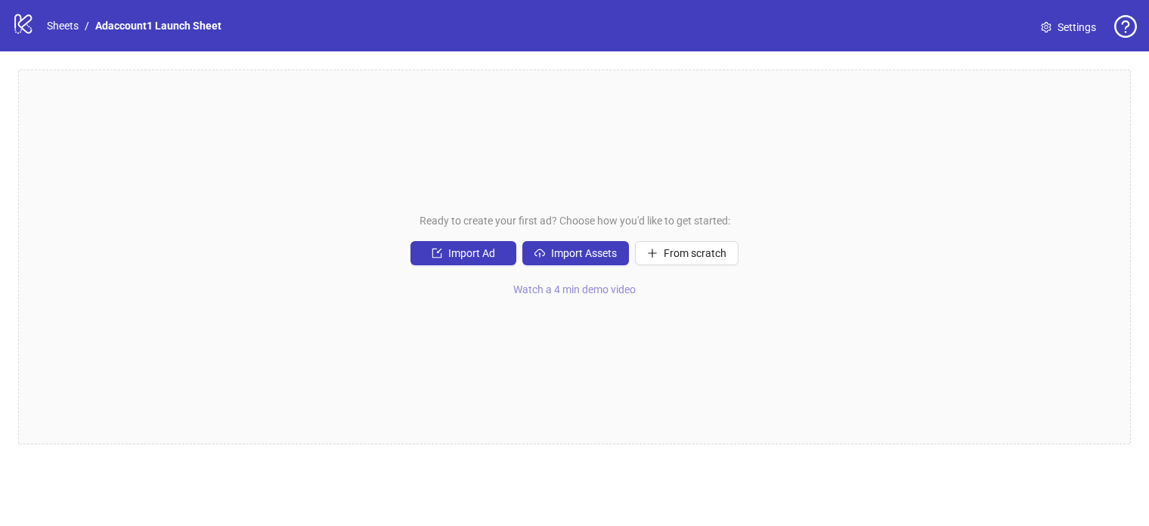
click at [593, 289] on span "Watch a 4 min demo video" at bounding box center [574, 289] width 122 height 12
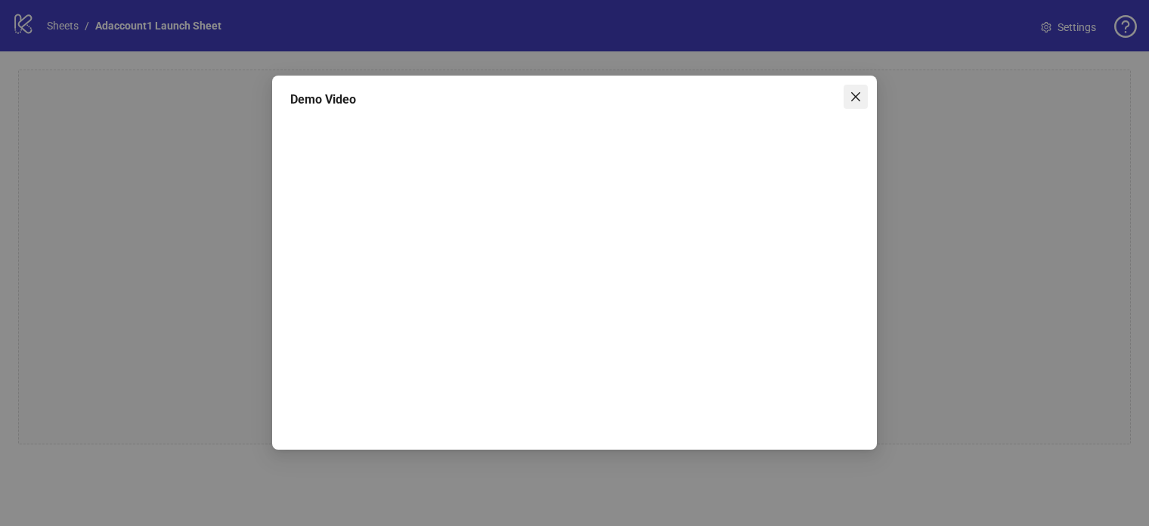
click at [852, 94] on icon "close" at bounding box center [855, 96] width 9 height 9
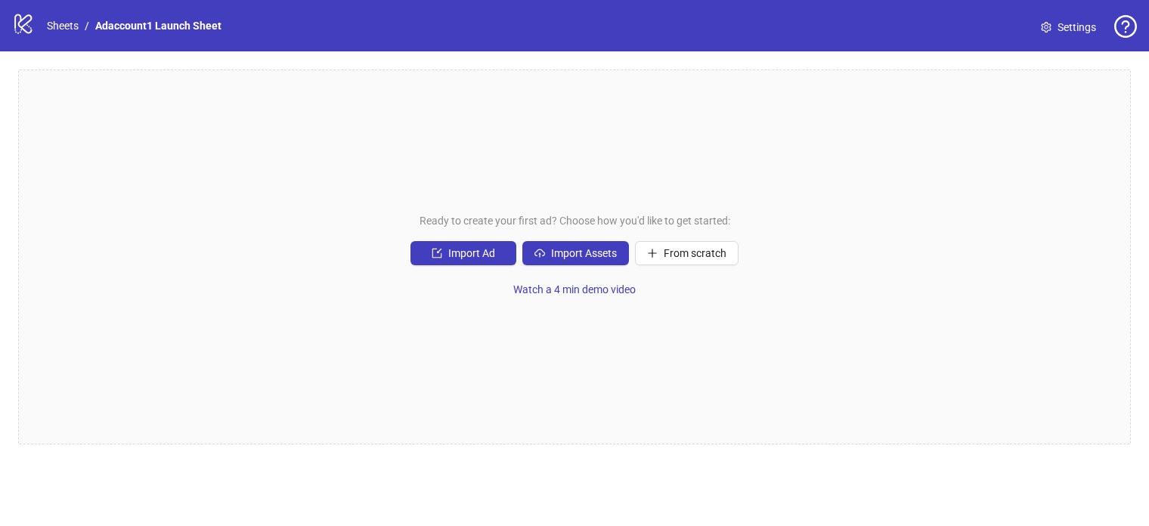
click at [710, 154] on div "Ready to create your first ad? Choose how you'd like to get started: Import Ad …" at bounding box center [574, 257] width 1113 height 375
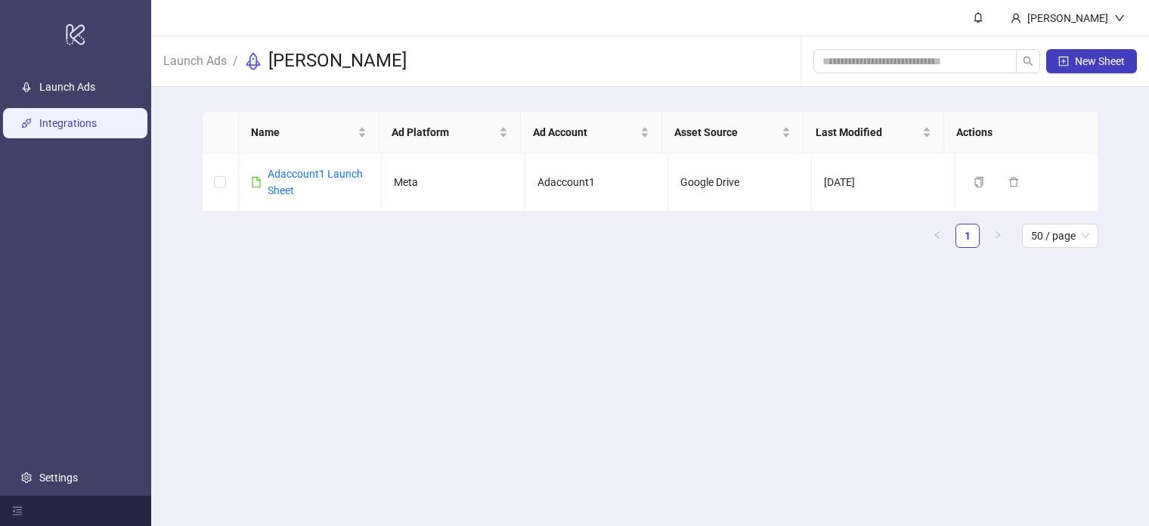
click at [61, 117] on link "Integrations" at bounding box center [67, 123] width 57 height 12
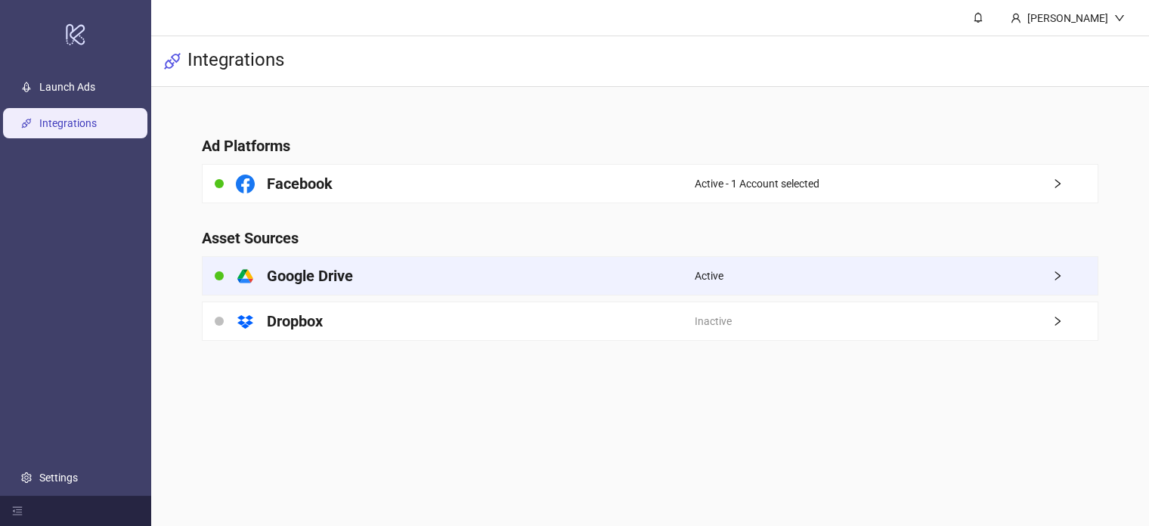
click at [446, 274] on div "platform/google_drive Google Drive" at bounding box center [449, 276] width 492 height 38
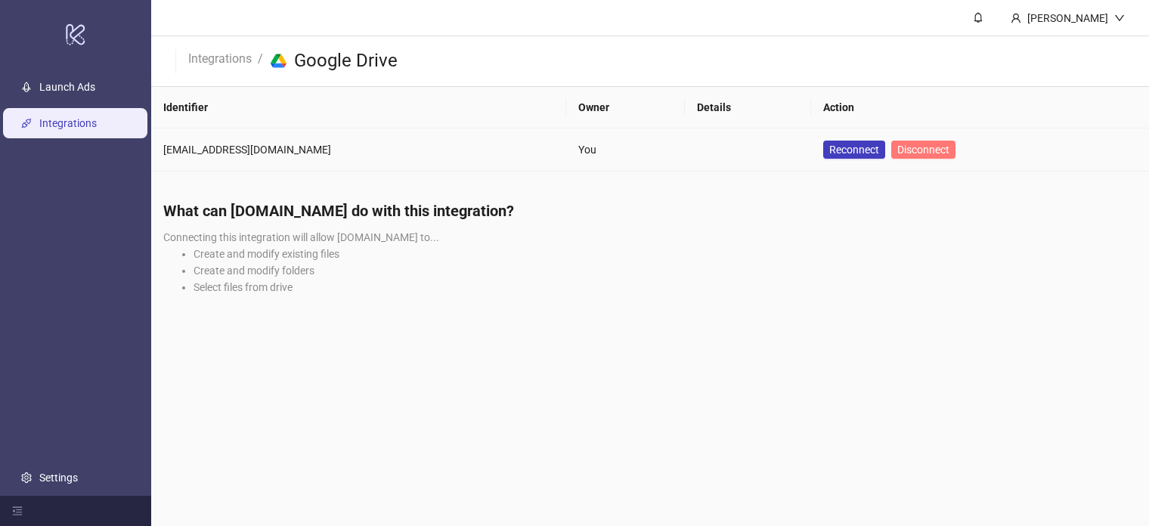
click at [897, 148] on span "Disconnect" at bounding box center [923, 150] width 52 height 12
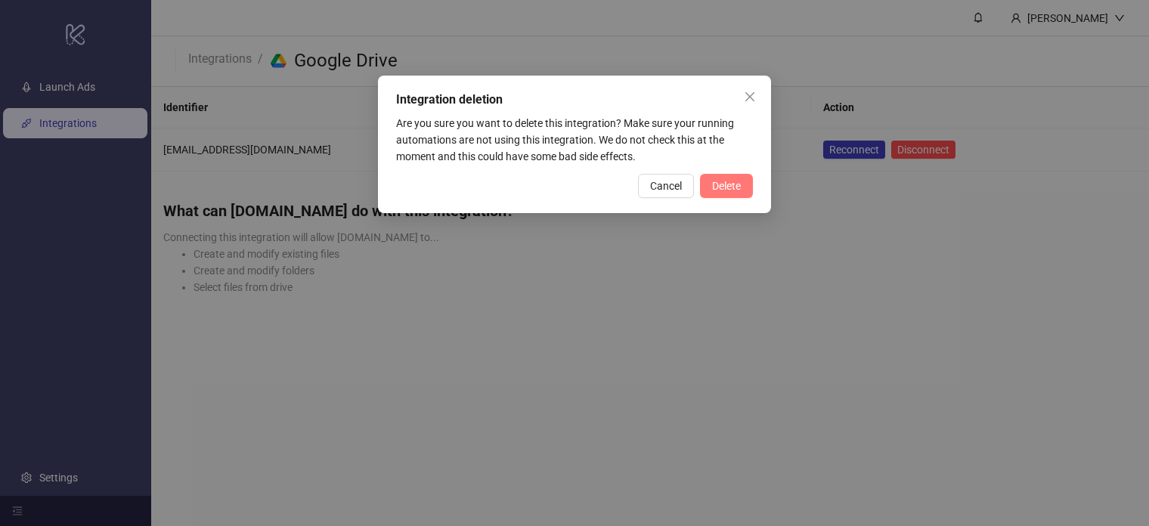
click at [730, 181] on span "Delete" at bounding box center [726, 186] width 29 height 12
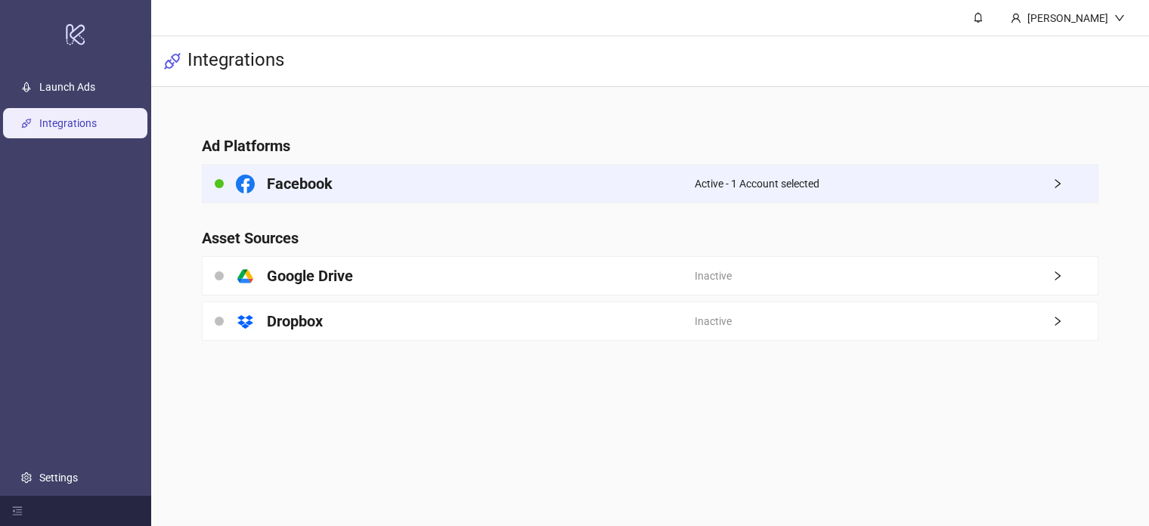
click at [468, 194] on div "Facebook" at bounding box center [449, 184] width 492 height 38
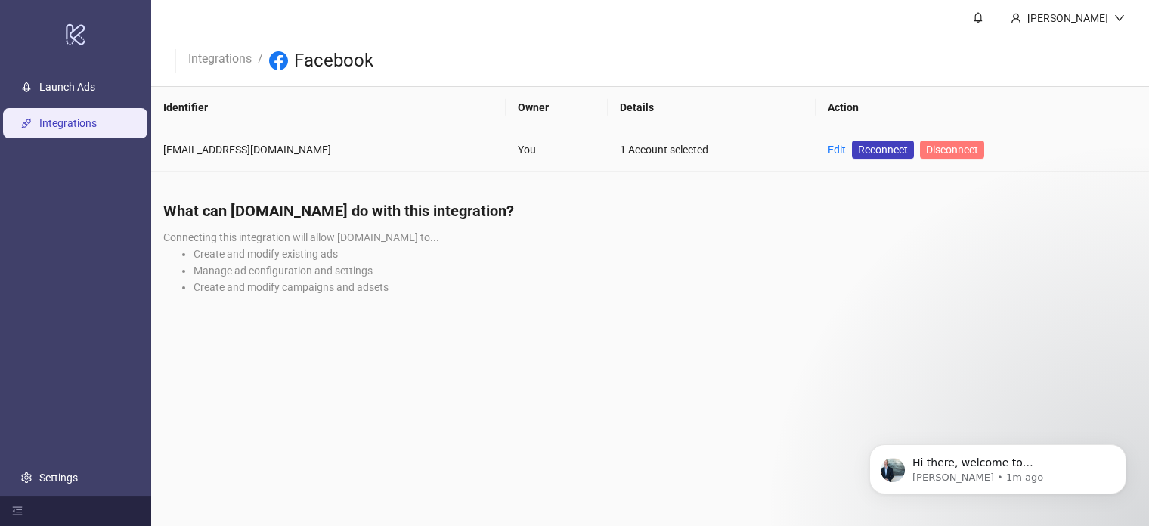
click at [926, 148] on span "Disconnect" at bounding box center [952, 150] width 52 height 12
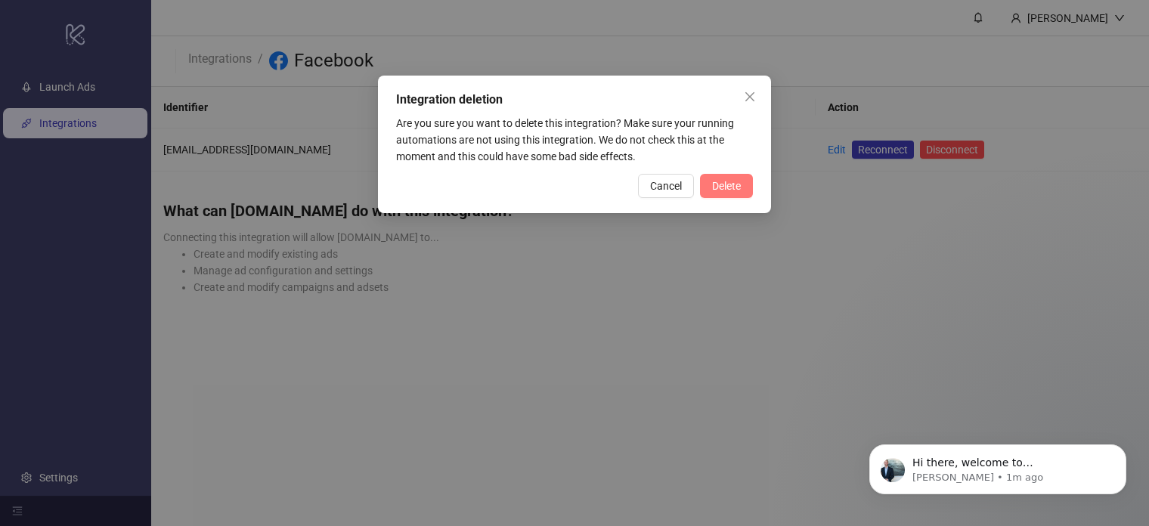
click at [708, 176] on button "Delete" at bounding box center [726, 186] width 53 height 24
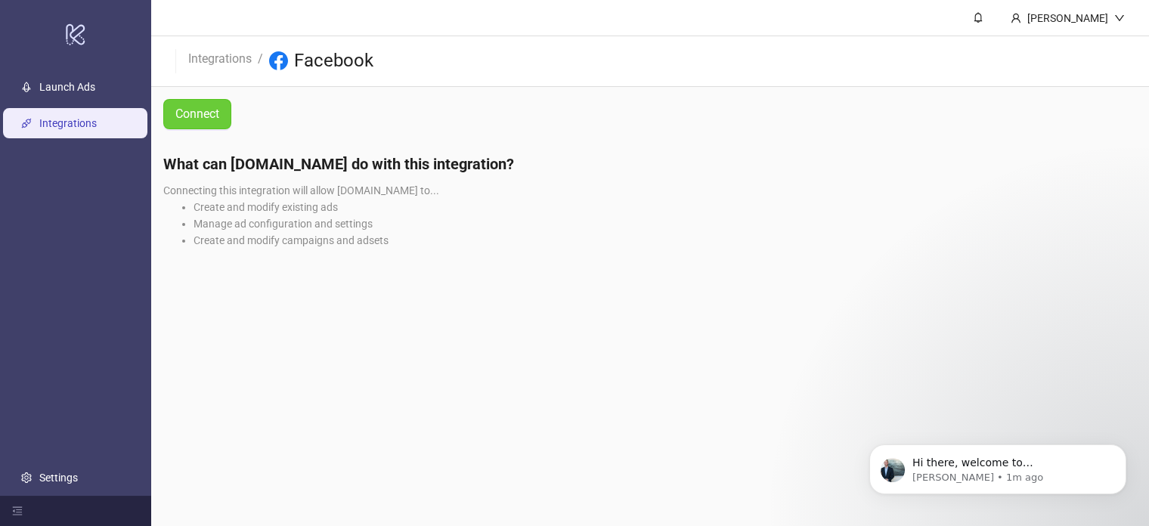
click at [187, 107] on span "Connect" at bounding box center [197, 113] width 44 height 19
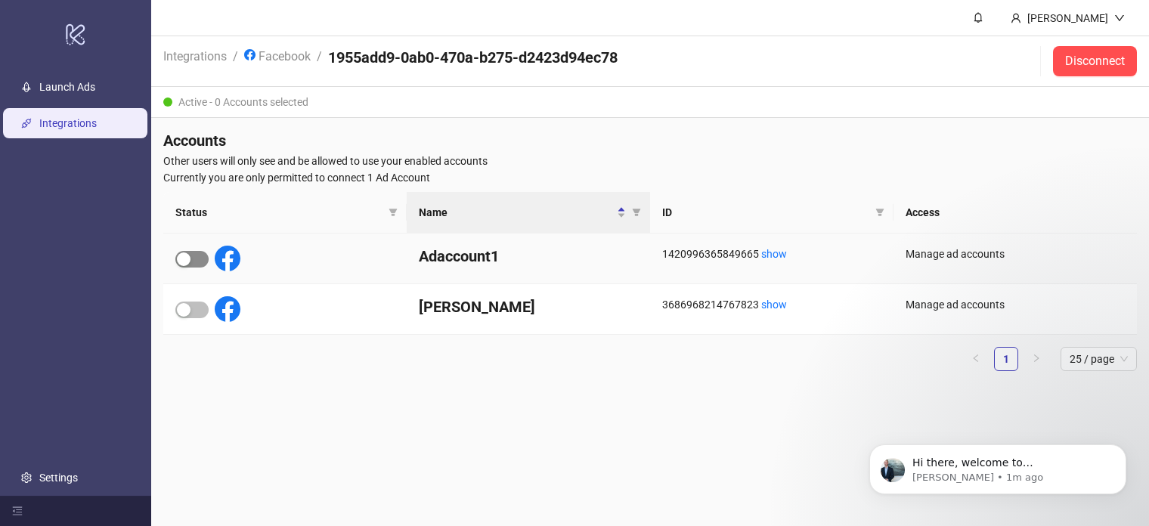
click at [194, 265] on span "button" at bounding box center [191, 259] width 33 height 17
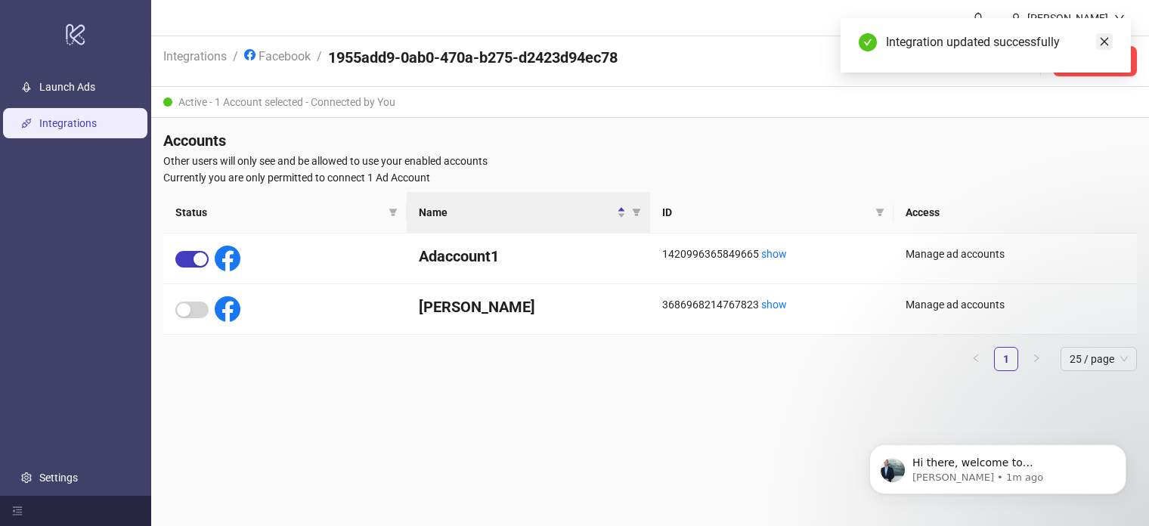
click at [1105, 40] on icon "close" at bounding box center [1104, 41] width 11 height 11
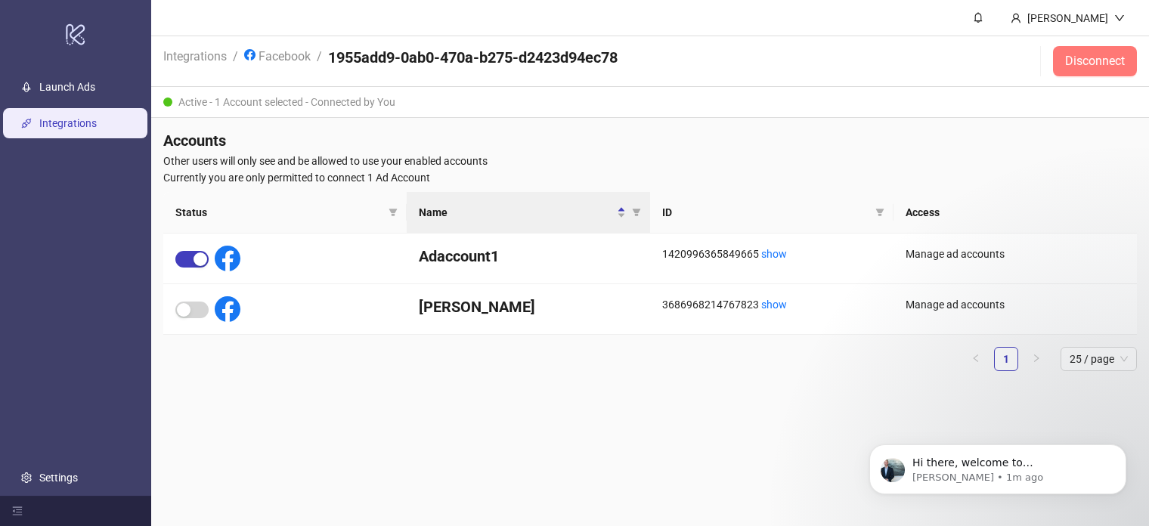
click at [1092, 64] on span "Disconnect" at bounding box center [1095, 61] width 60 height 14
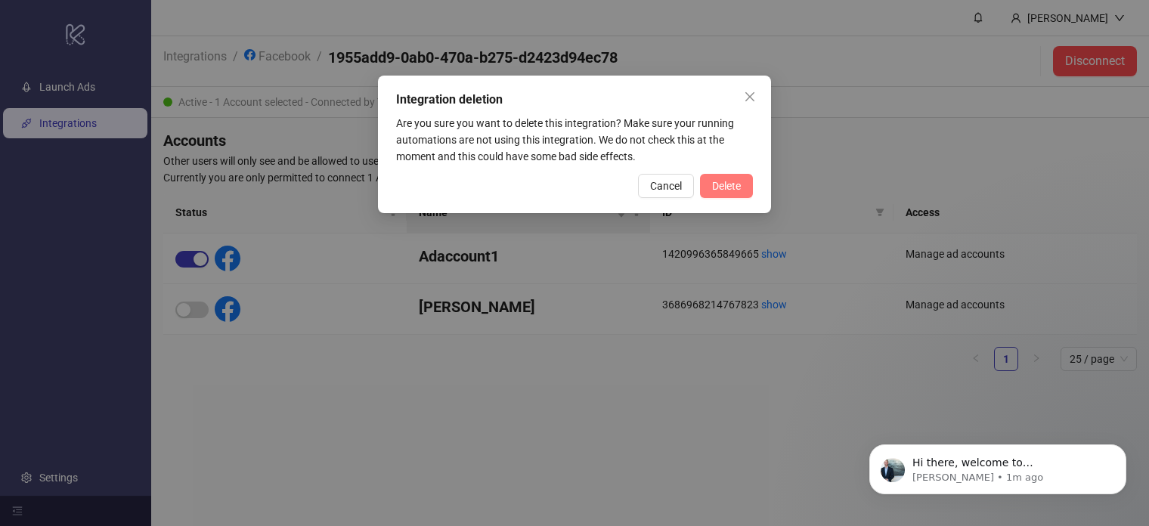
click at [710, 184] on button "Delete" at bounding box center [726, 186] width 53 height 24
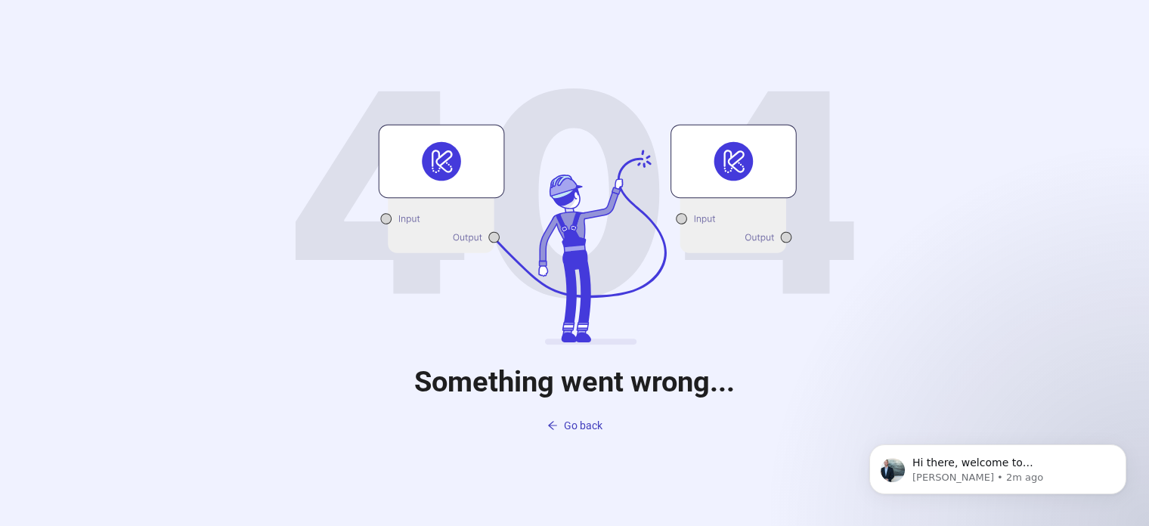
click at [388, 221] on icon at bounding box center [385, 218] width 11 height 11
click at [564, 421] on span "Go back" at bounding box center [583, 426] width 39 height 12
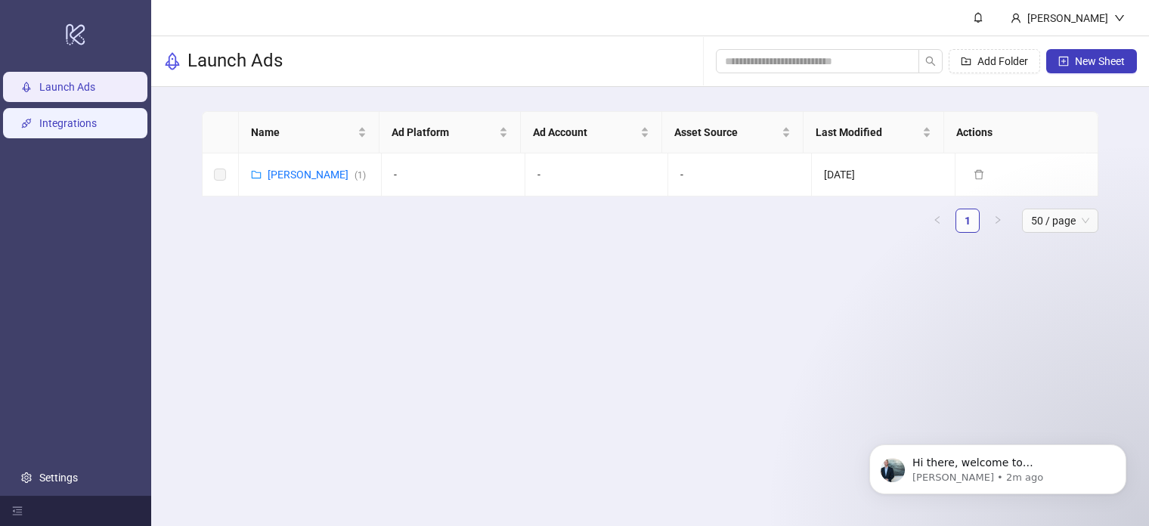
click at [67, 125] on link "Integrations" at bounding box center [67, 123] width 57 height 12
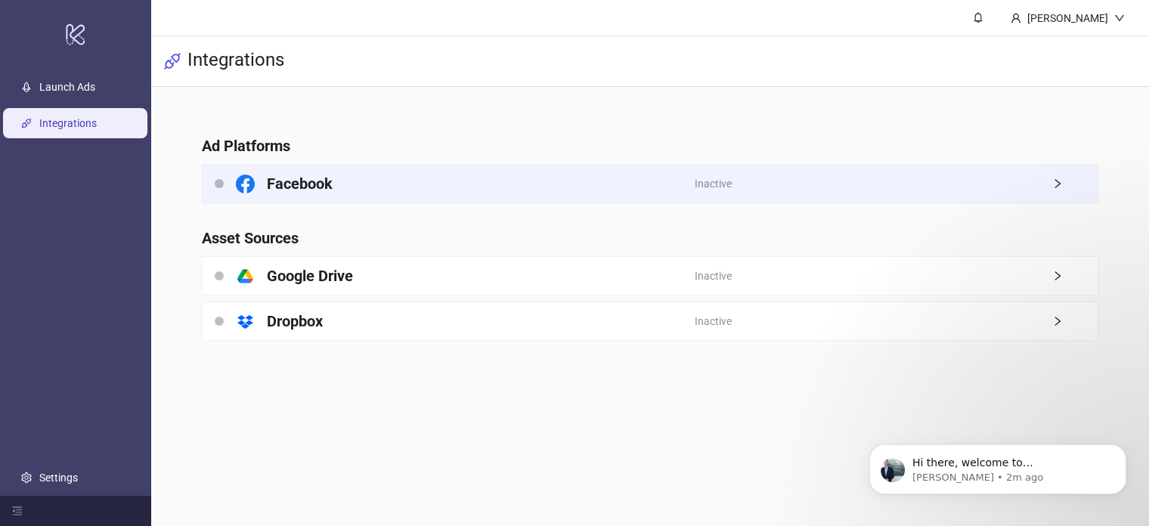
click at [297, 188] on h4 "Facebook" at bounding box center [300, 183] width 66 height 21
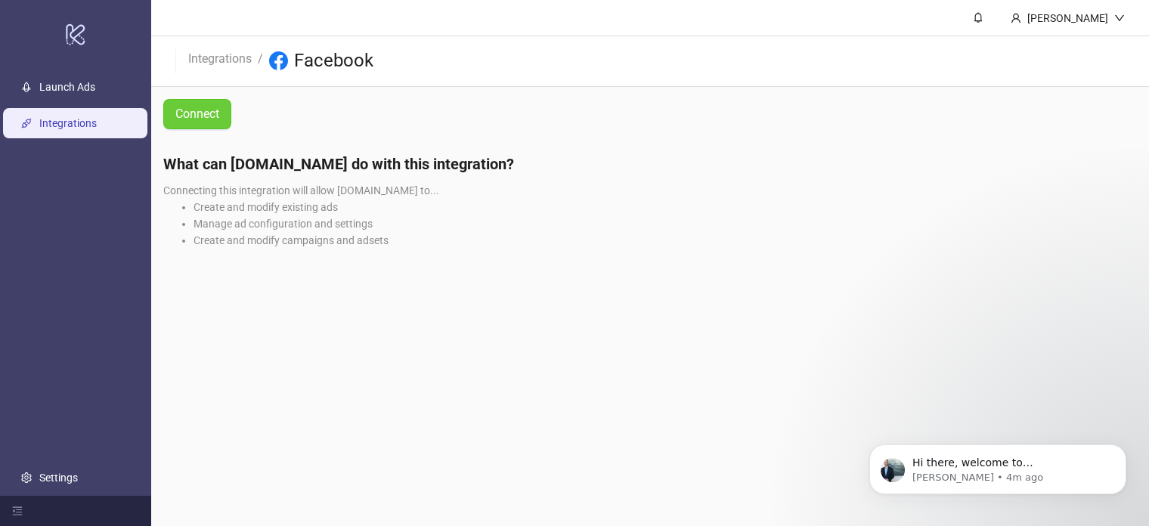
click at [190, 118] on span "Connect" at bounding box center [197, 113] width 44 height 19
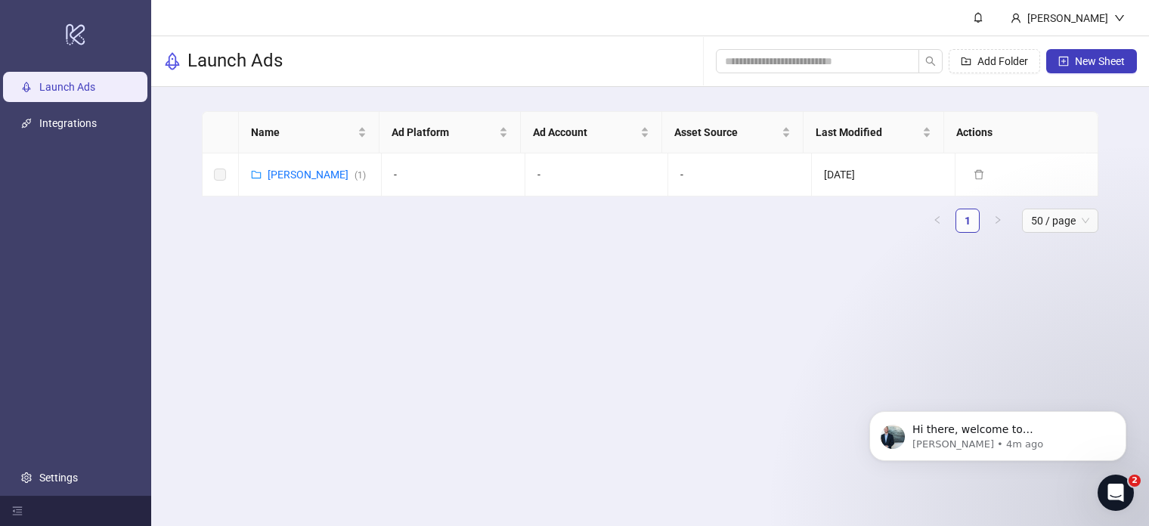
click at [82, 88] on link "Launch Ads" at bounding box center [67, 87] width 56 height 12
click at [63, 126] on link "Integrations" at bounding box center [67, 123] width 57 height 12
